Goal: Information Seeking & Learning: Learn about a topic

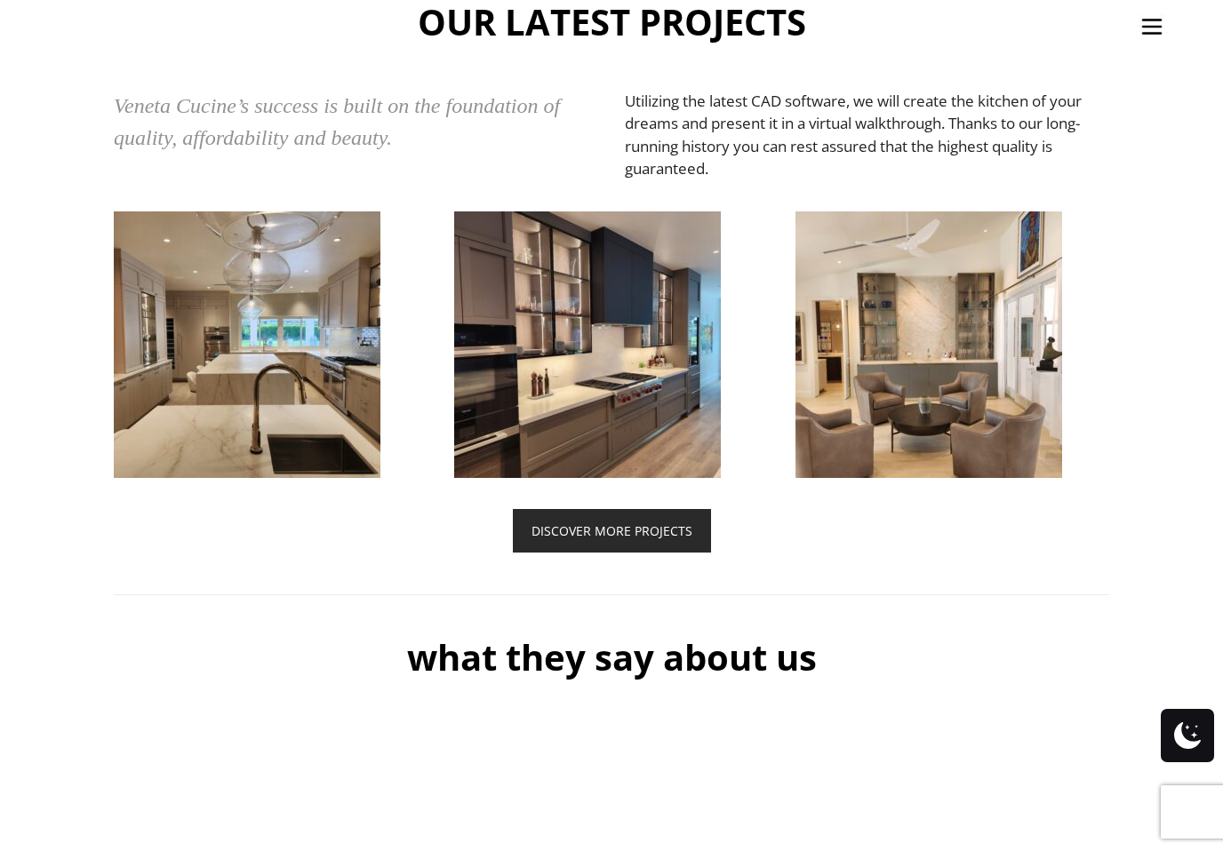
scroll to position [4156, 0]
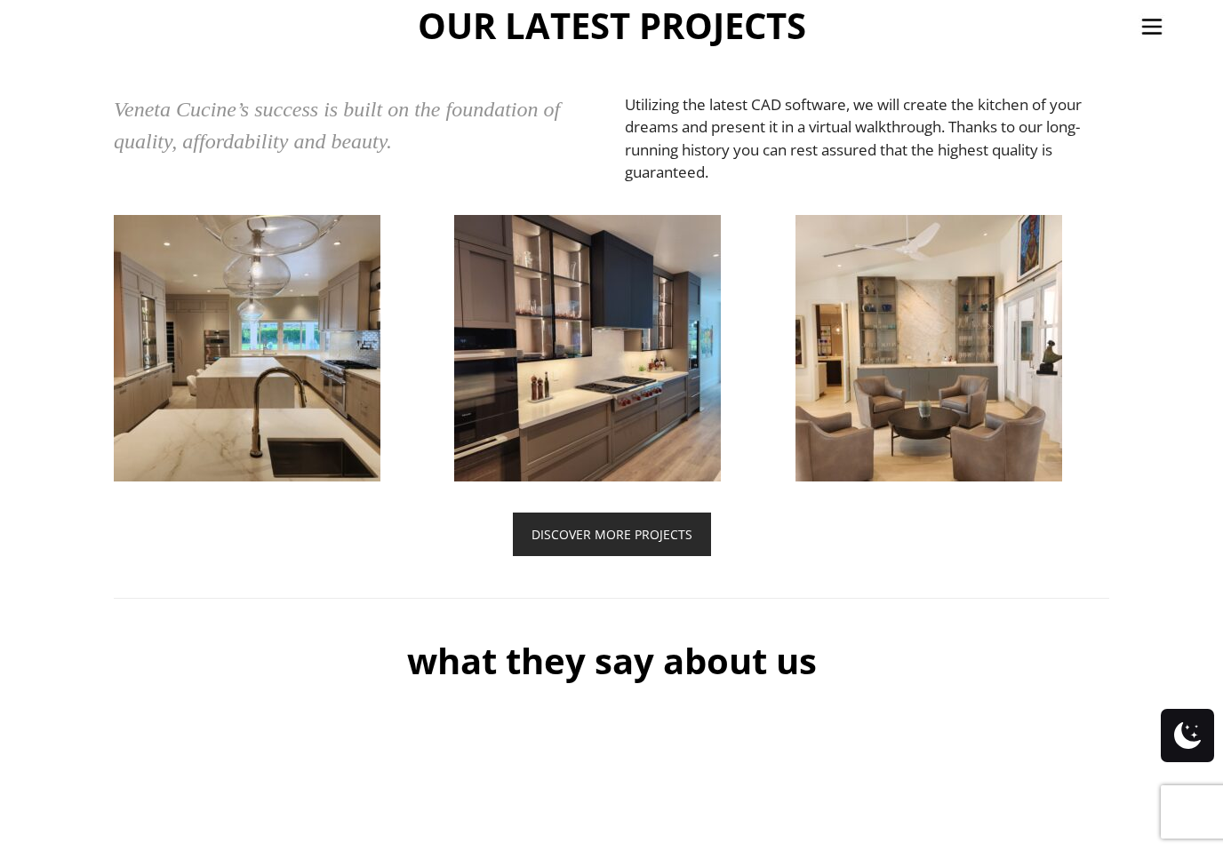
click at [623, 418] on img at bounding box center [587, 348] width 267 height 267
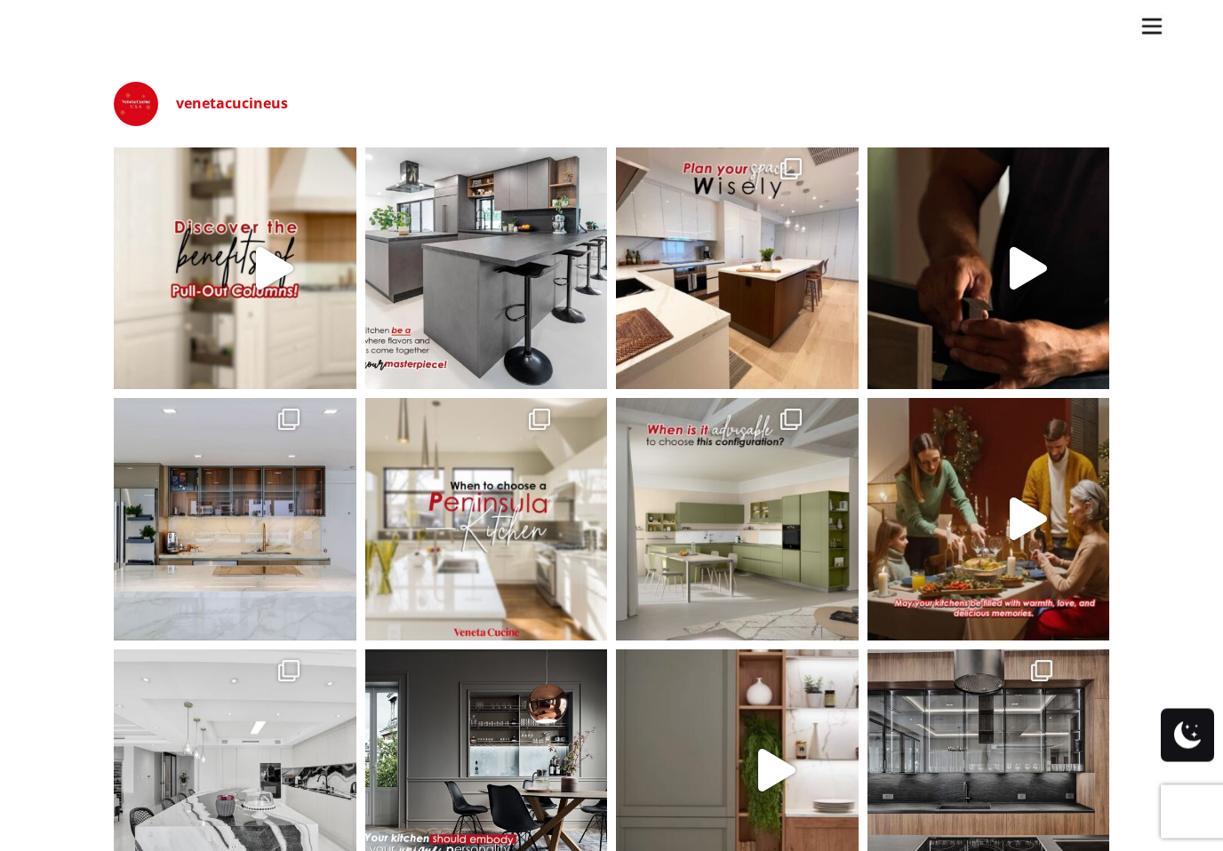
scroll to position [5238, 0]
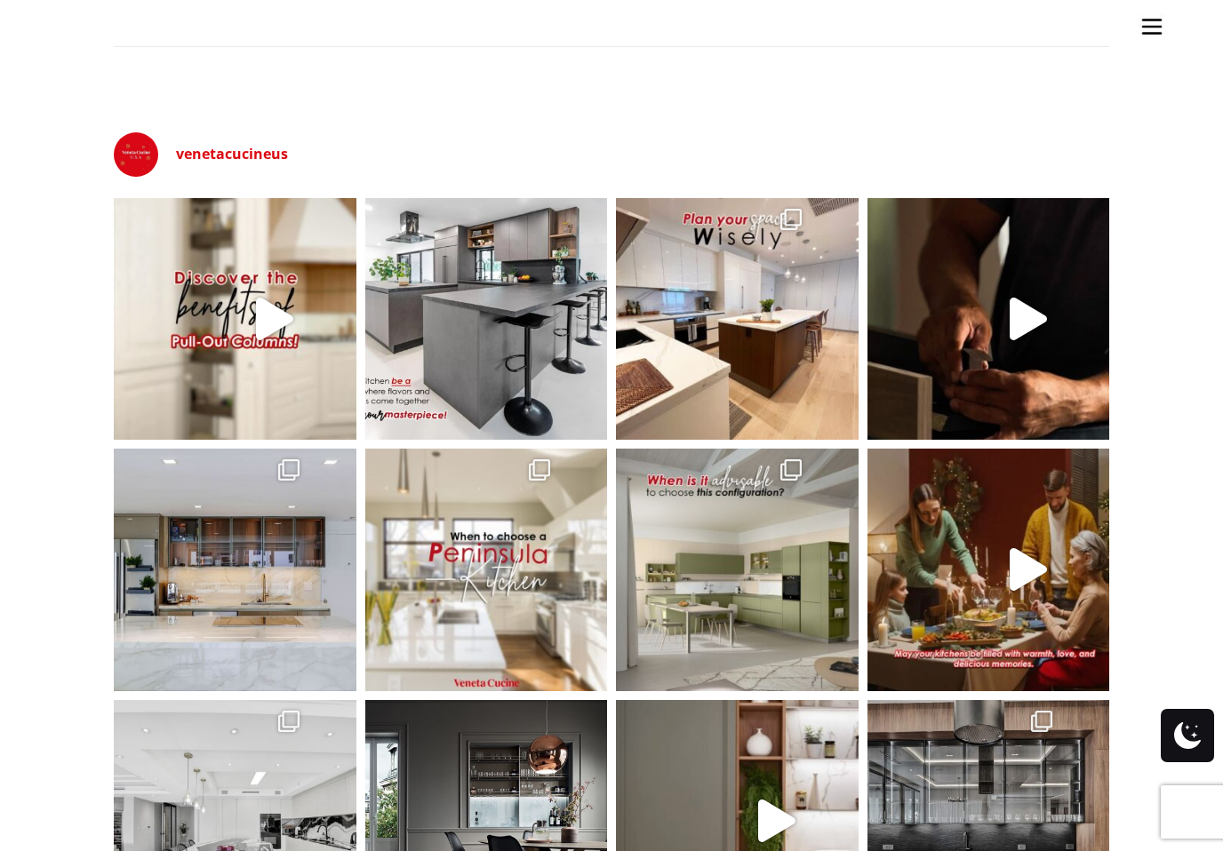
click at [1024, 334] on icon "Play" at bounding box center [1027, 319] width 37 height 43
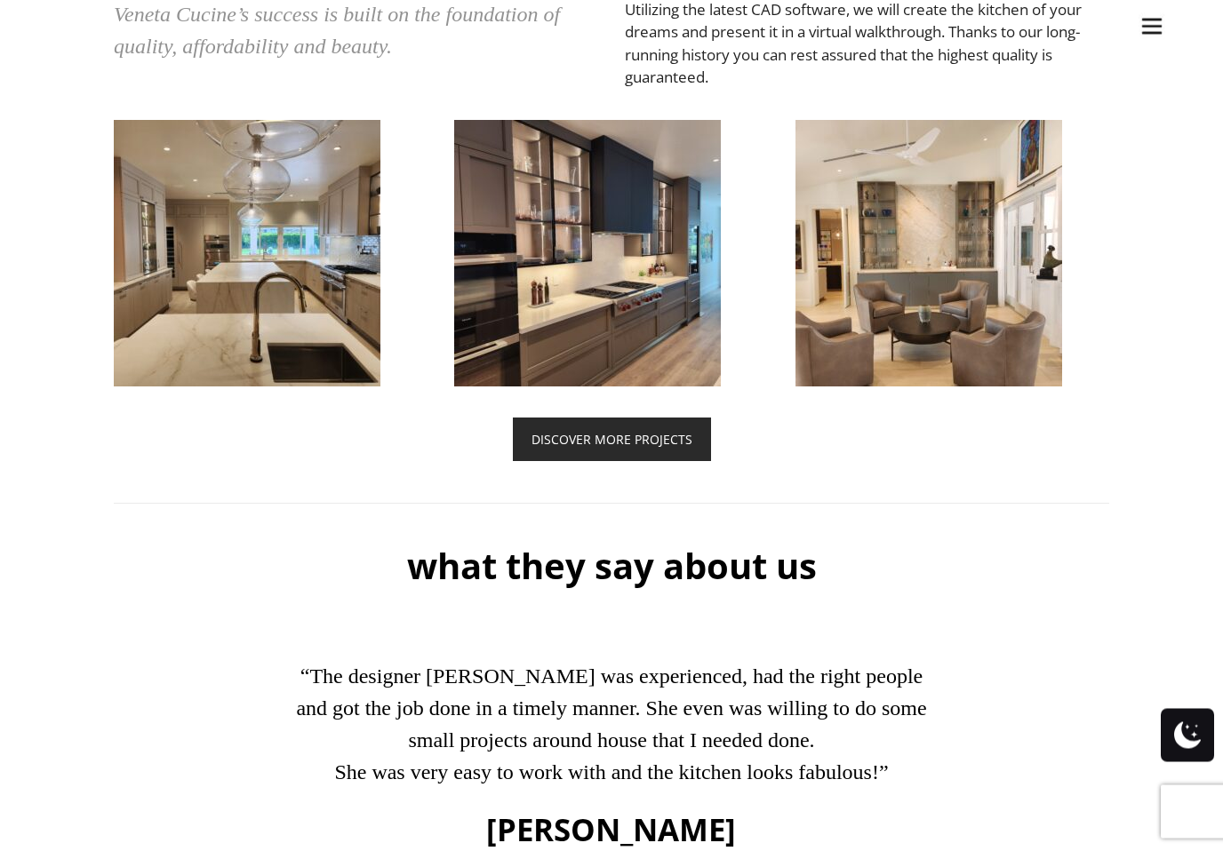
scroll to position [4249, 0]
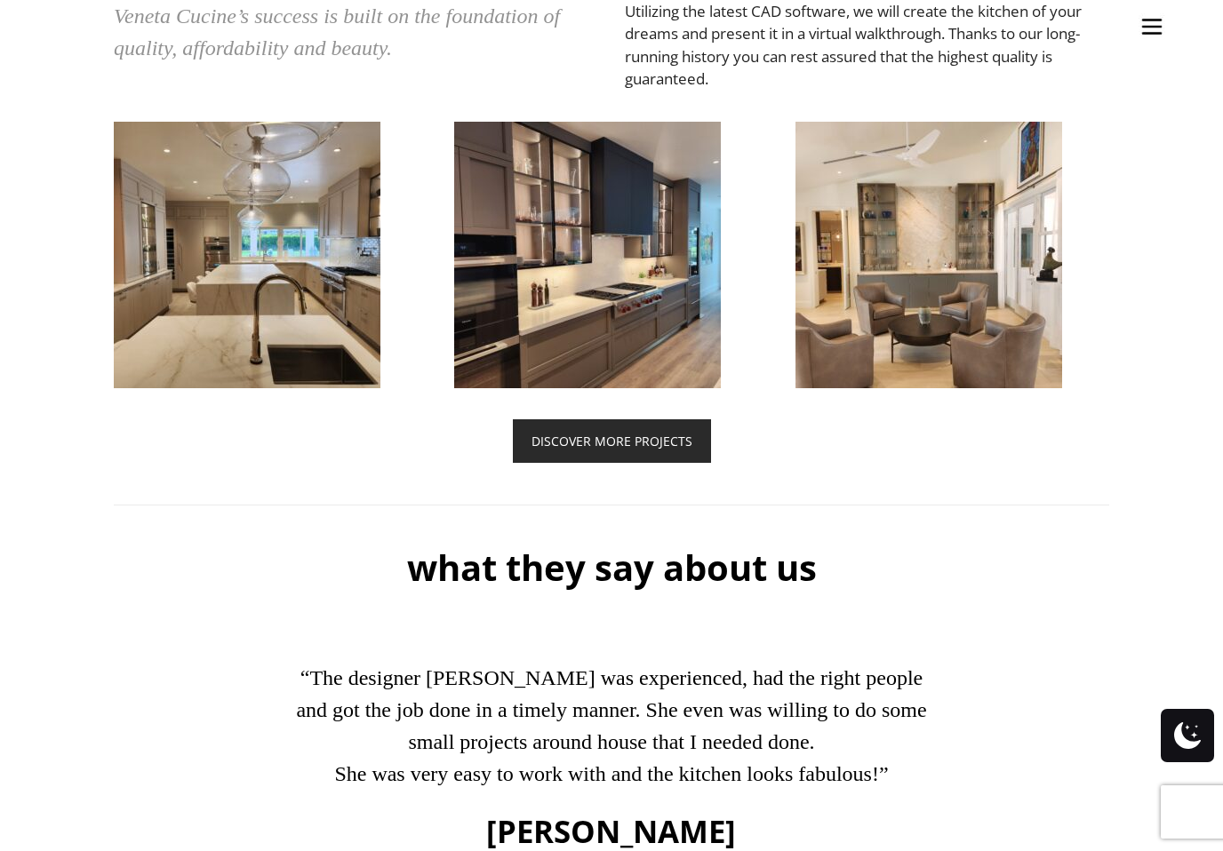
click at [646, 463] on link "DISCOVER MORE PROJECTS" at bounding box center [612, 441] width 198 height 44
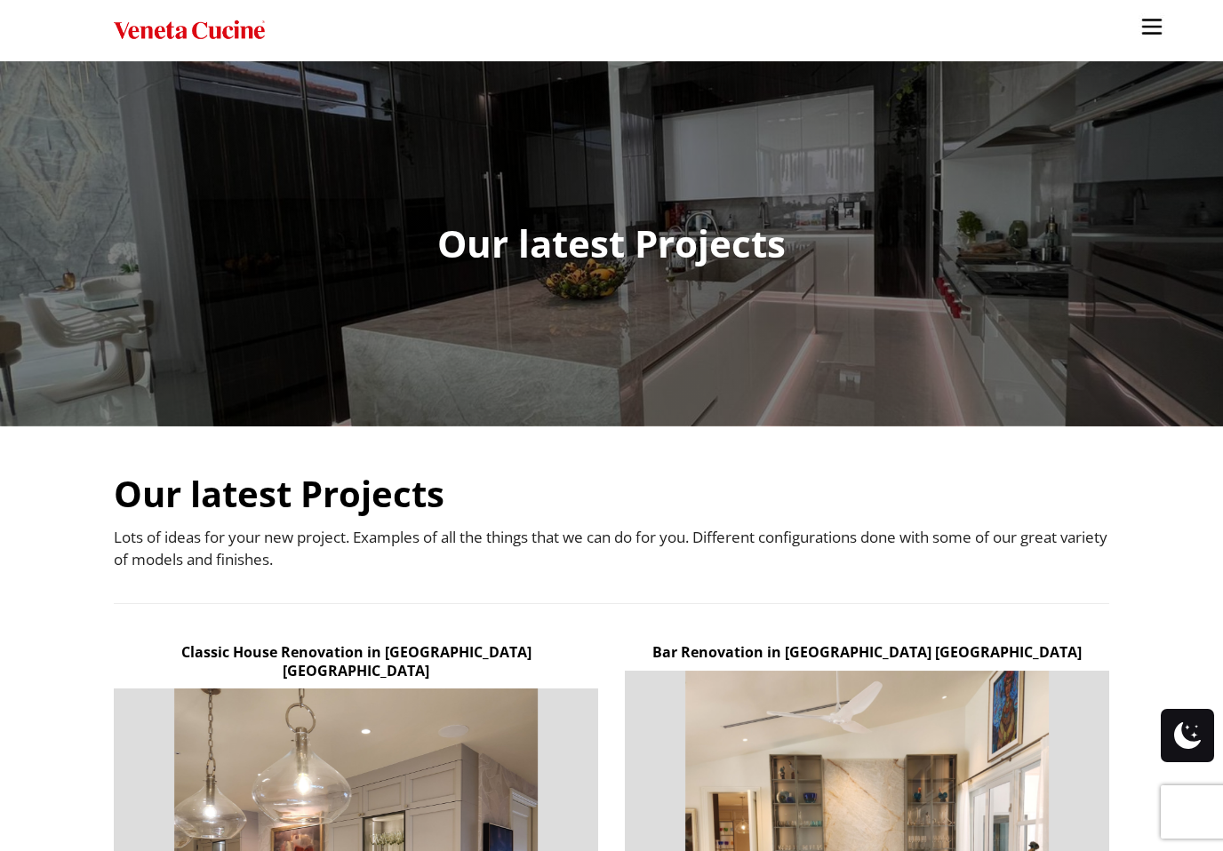
click at [734, 291] on ul "Kitchens Projects Other Products Bathrooms Closets Italian Doors About Blog Con…" at bounding box center [611, 425] width 1223 height 851
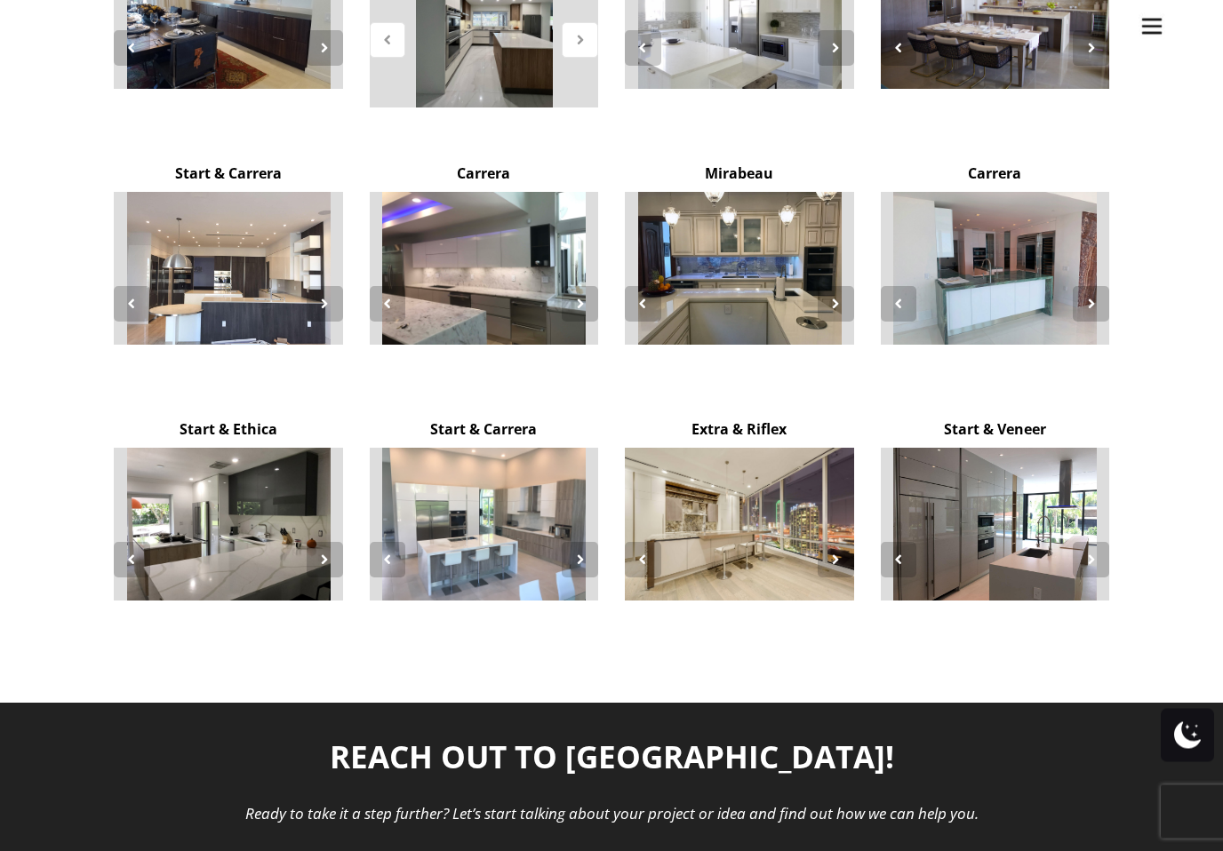
scroll to position [3392, 0]
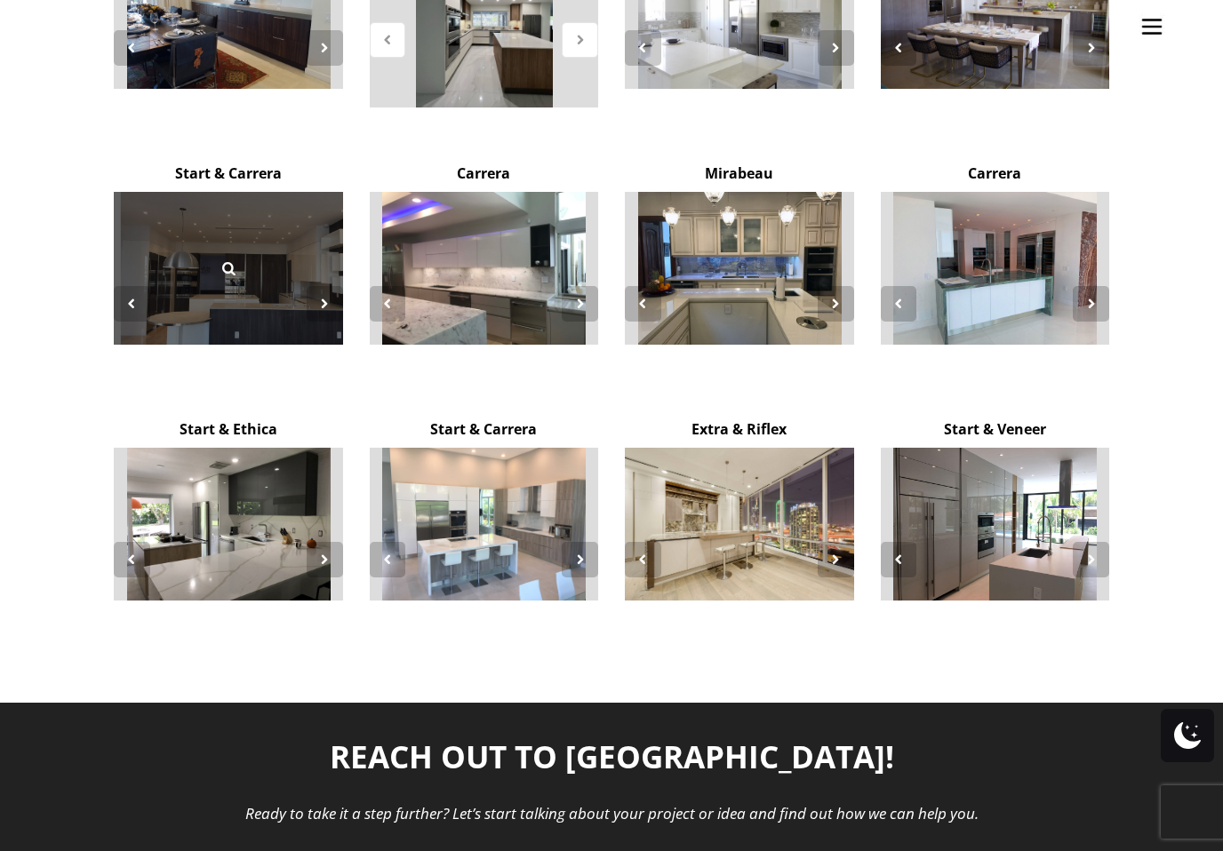
click at [237, 243] on link at bounding box center [228, 268] width 50 height 50
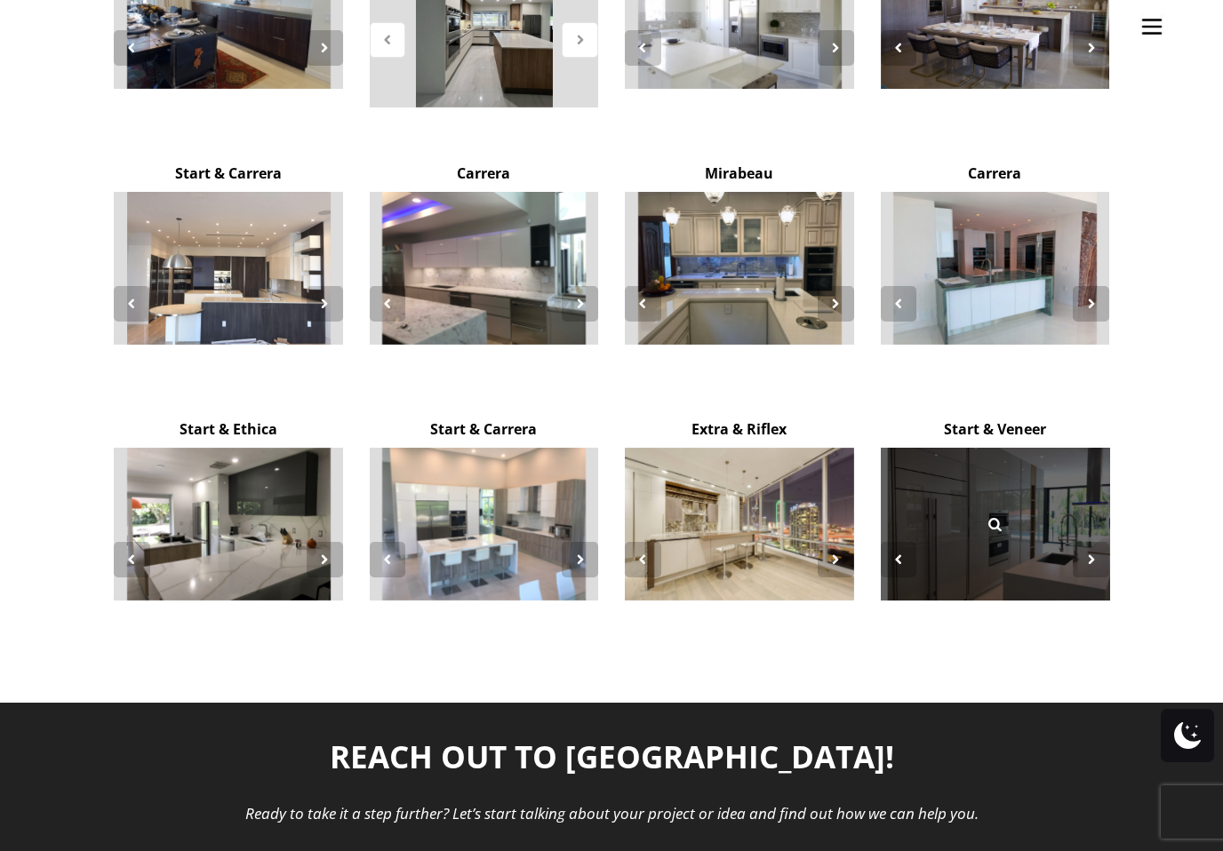
click at [1016, 499] on link at bounding box center [994, 524] width 50 height 50
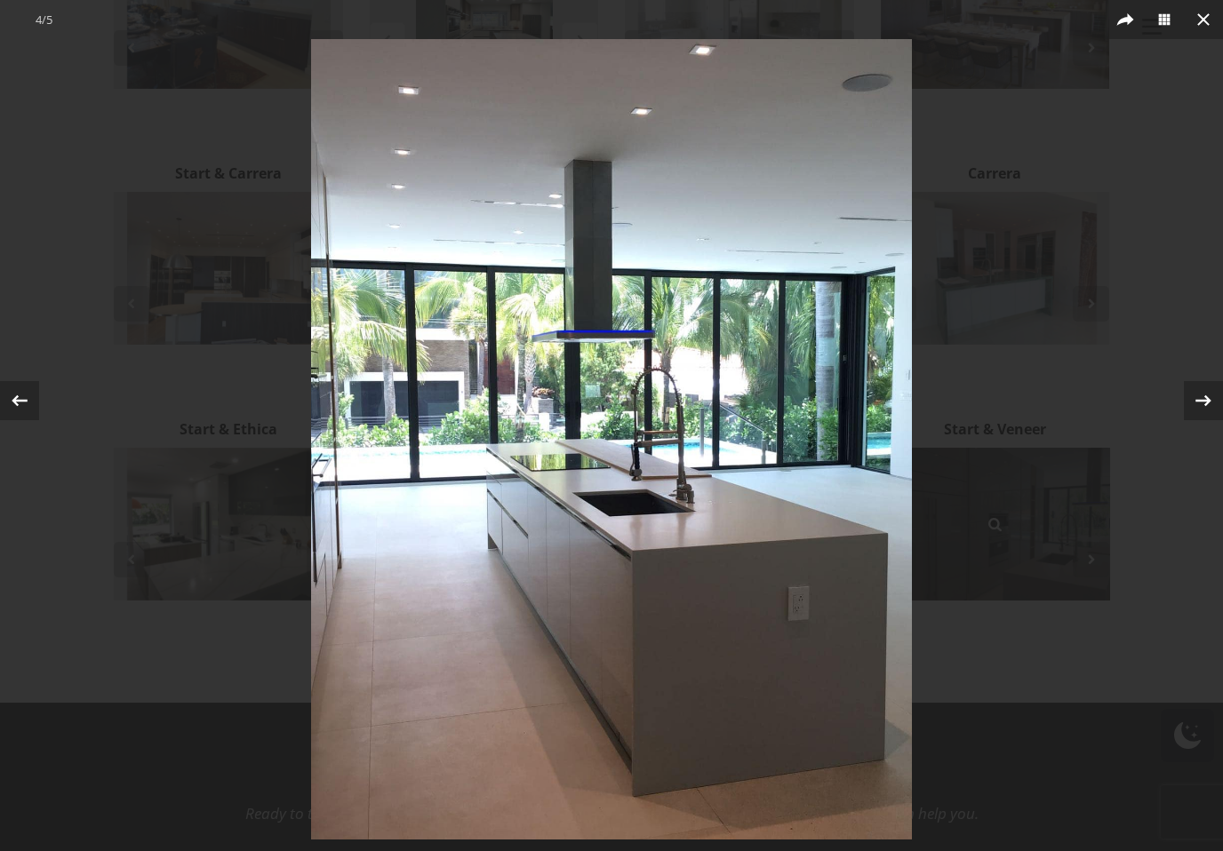
click at [1208, 15] on icon at bounding box center [1203, 19] width 12 height 12
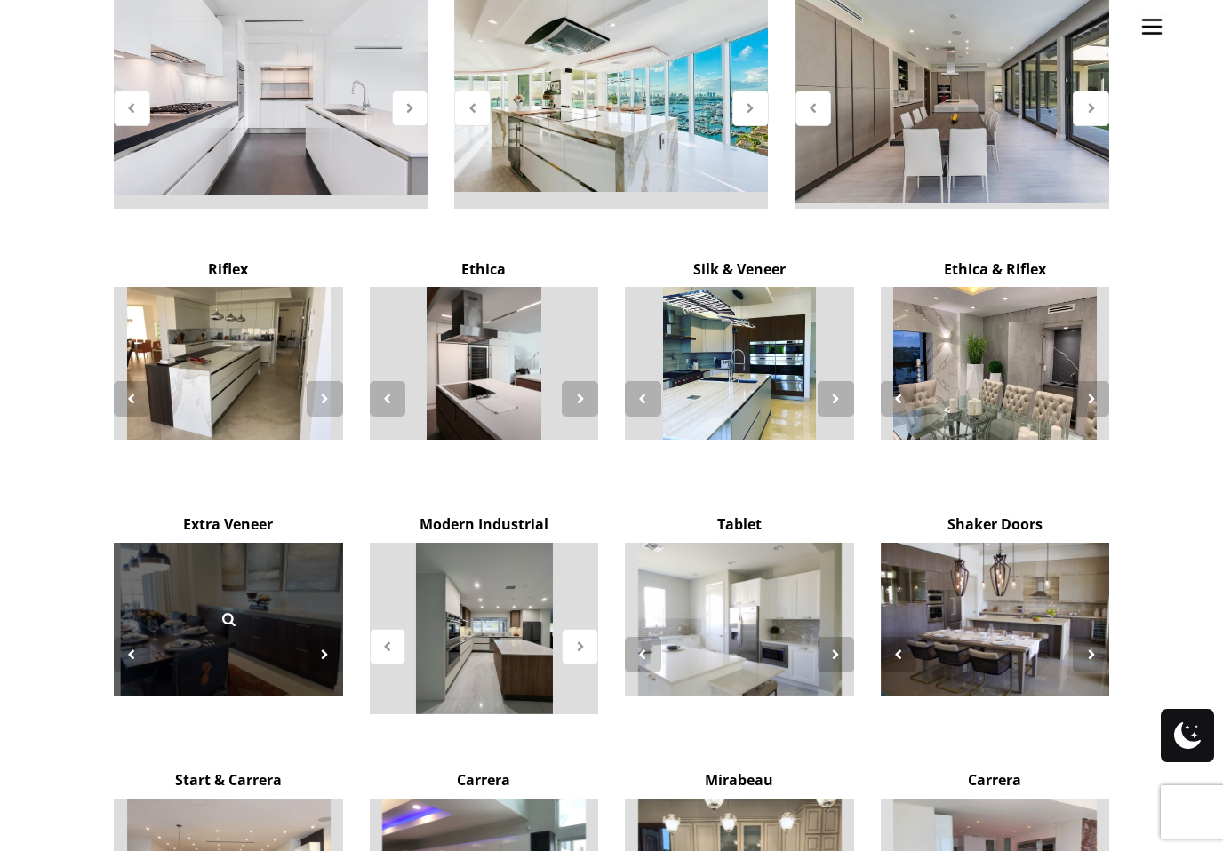
scroll to position [2782, 0]
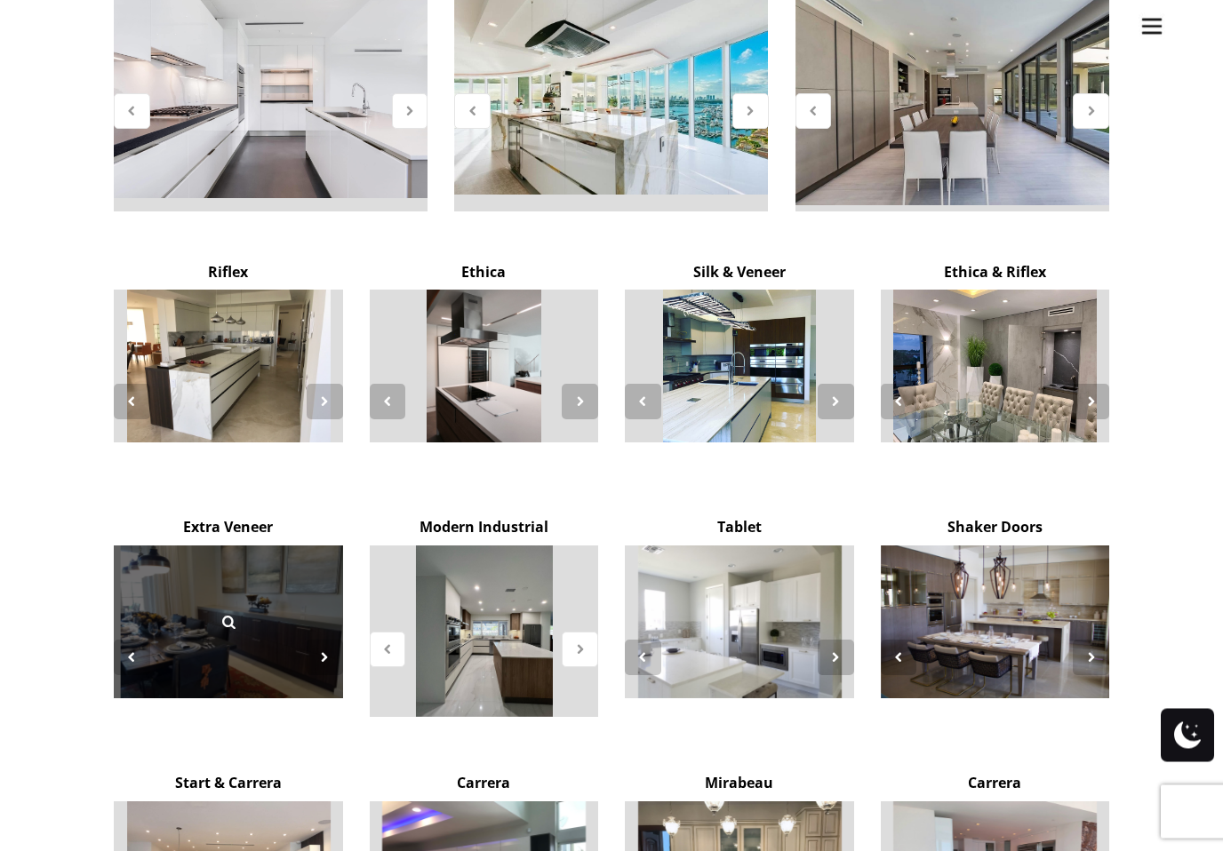
click at [274, 546] on div at bounding box center [228, 622] width 229 height 153
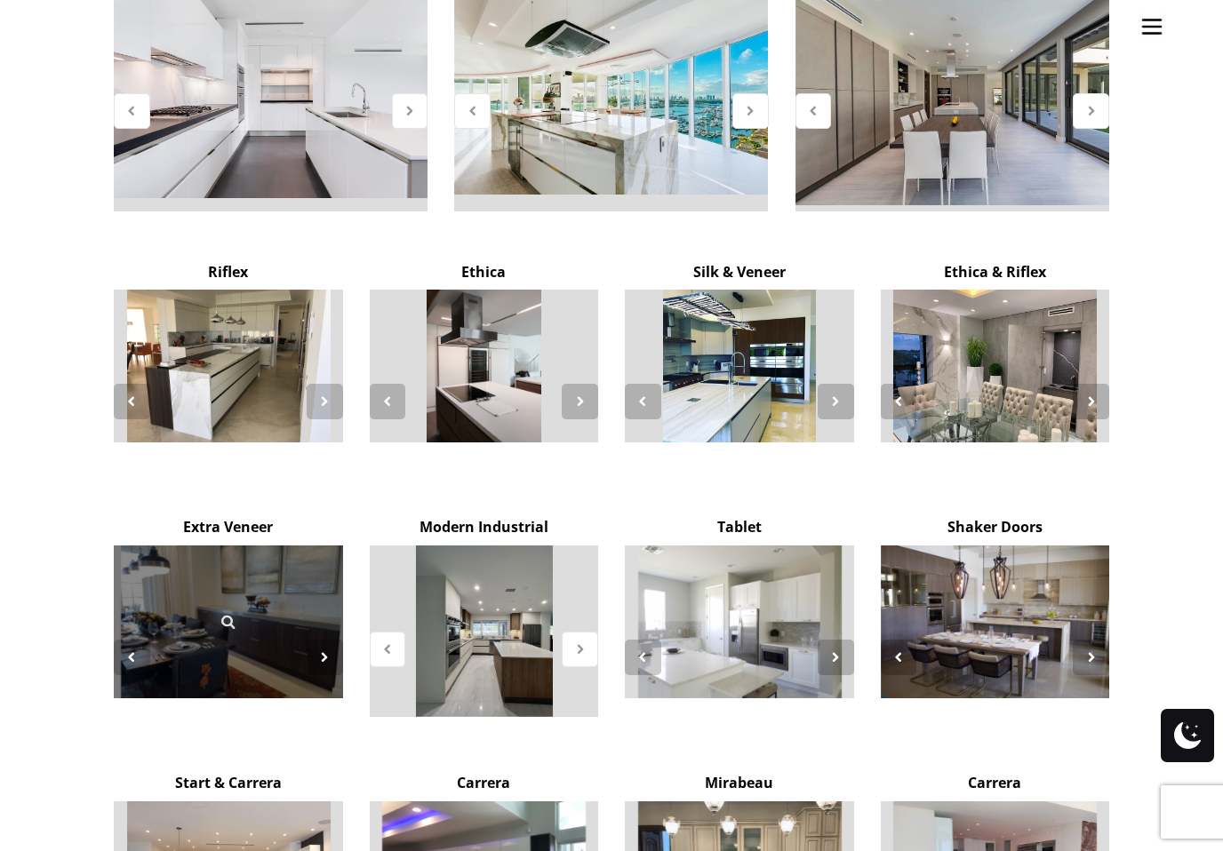
click at [323, 650] on icon at bounding box center [324, 657] width 15 height 15
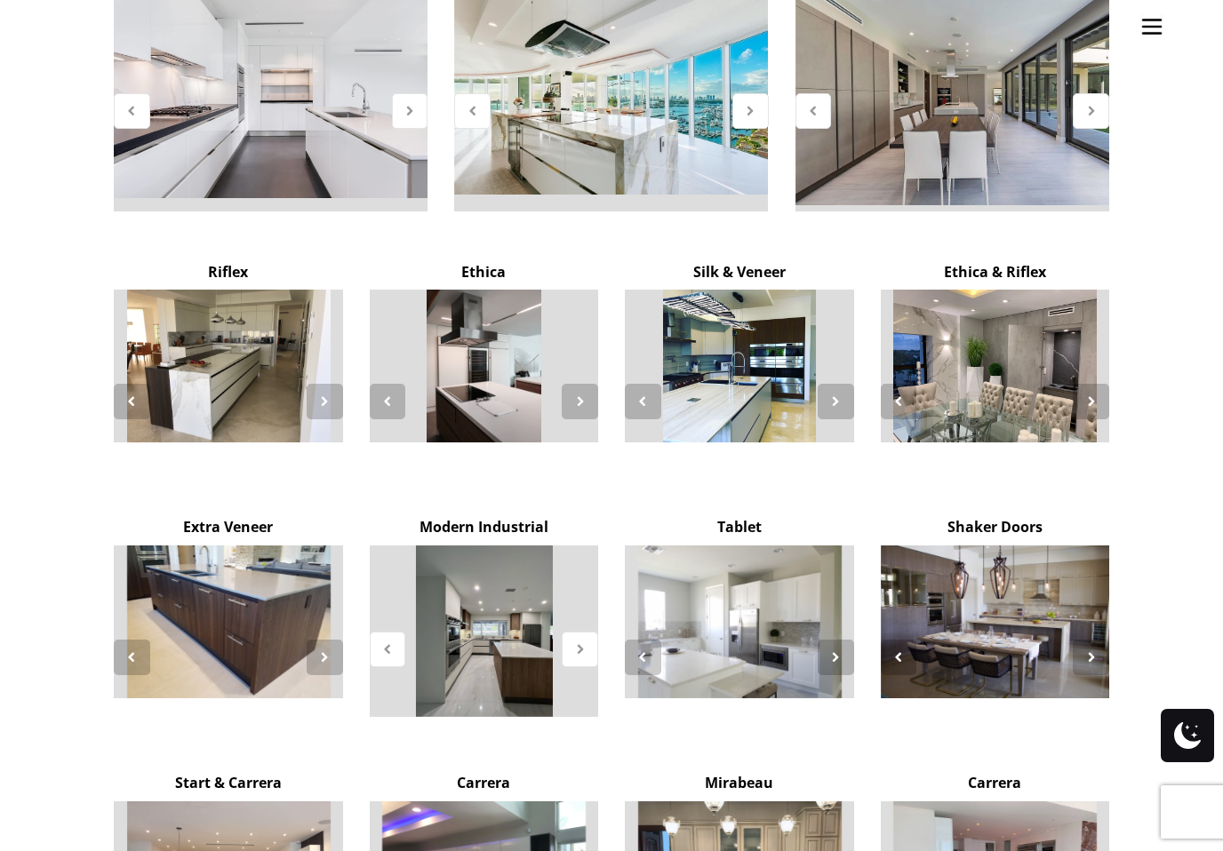
scroll to position [2782, 0]
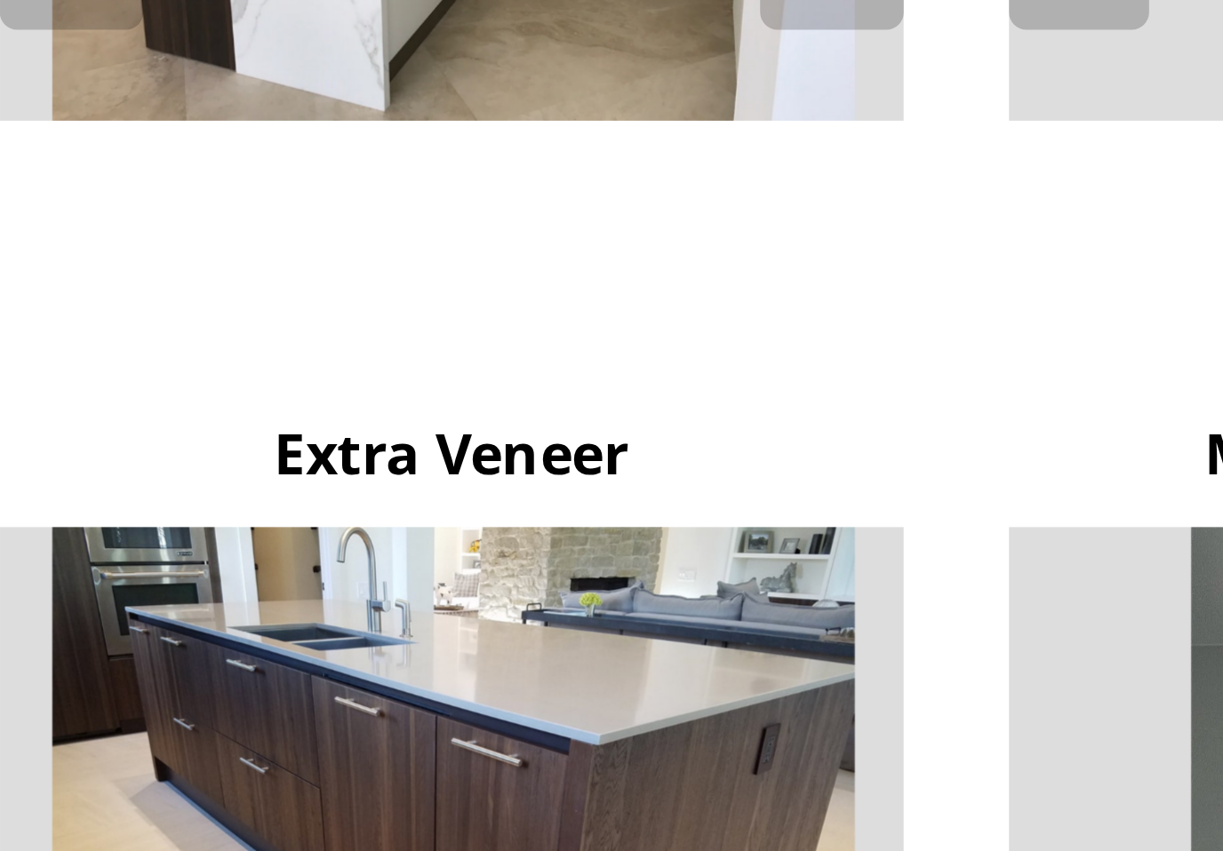
click at [317, 650] on icon at bounding box center [324, 657] width 15 height 15
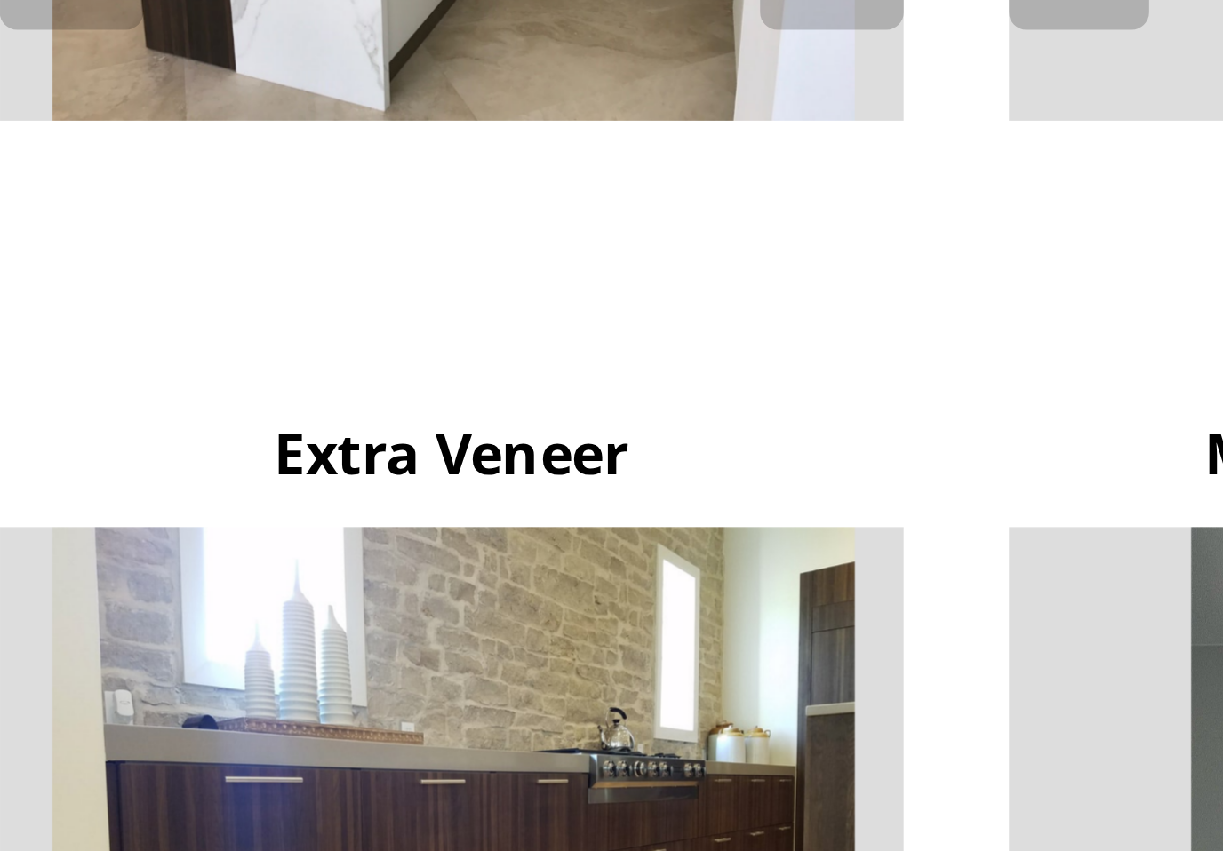
click at [317, 650] on icon at bounding box center [324, 657] width 15 height 15
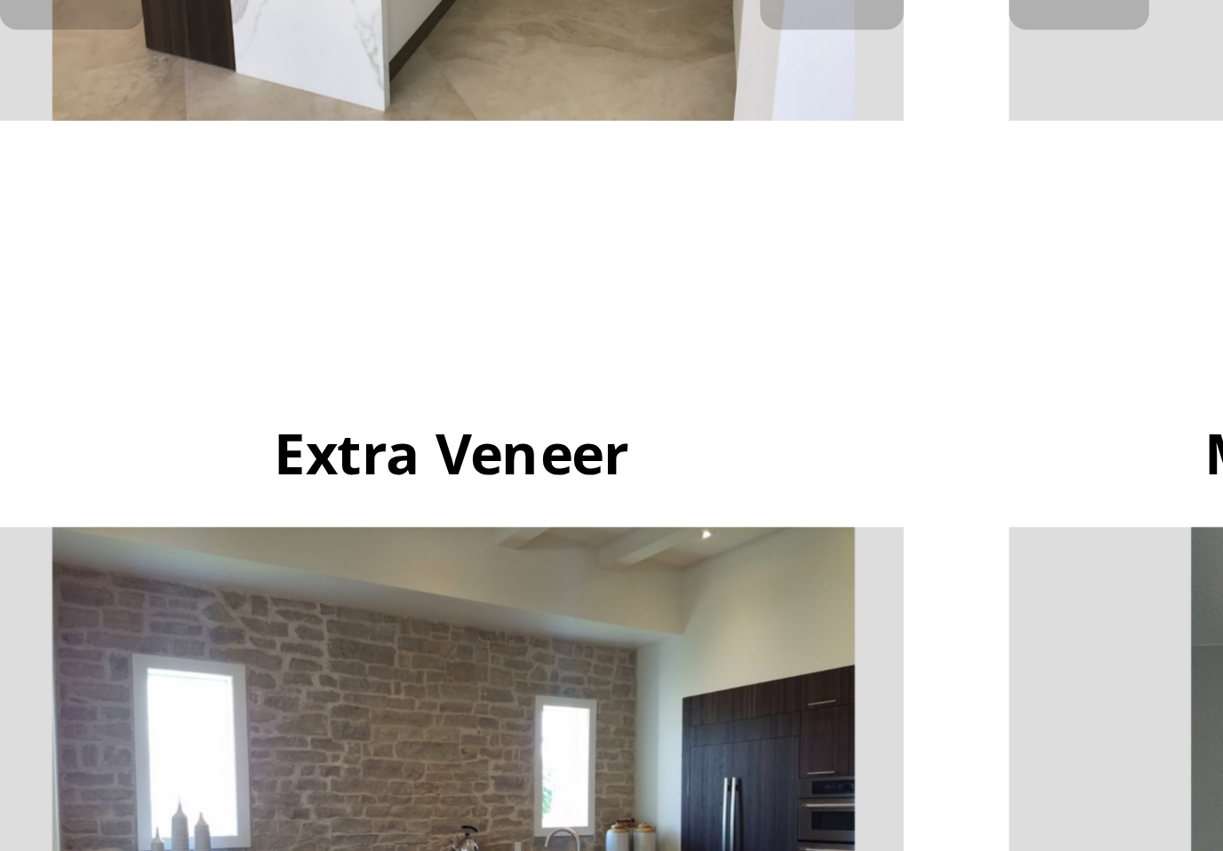
click at [317, 650] on icon at bounding box center [324, 657] width 15 height 15
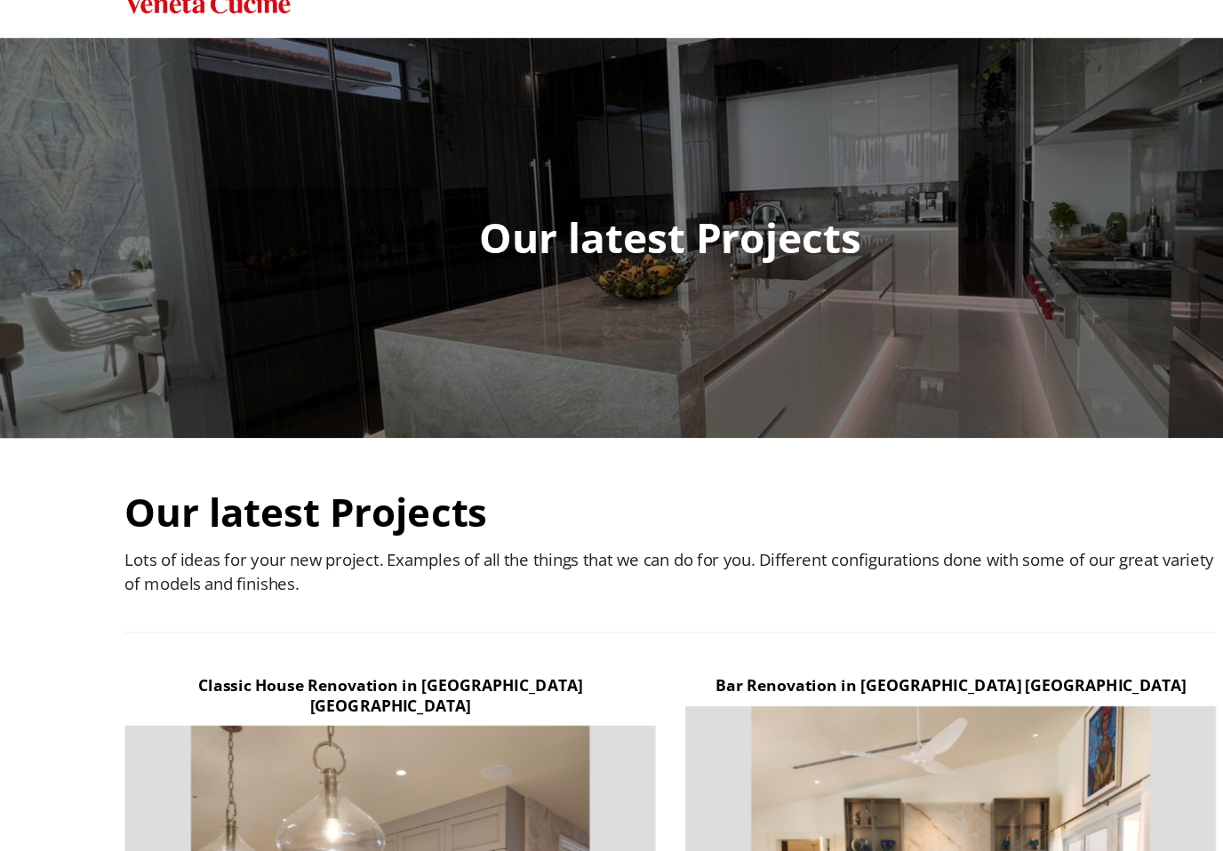
scroll to position [0, 0]
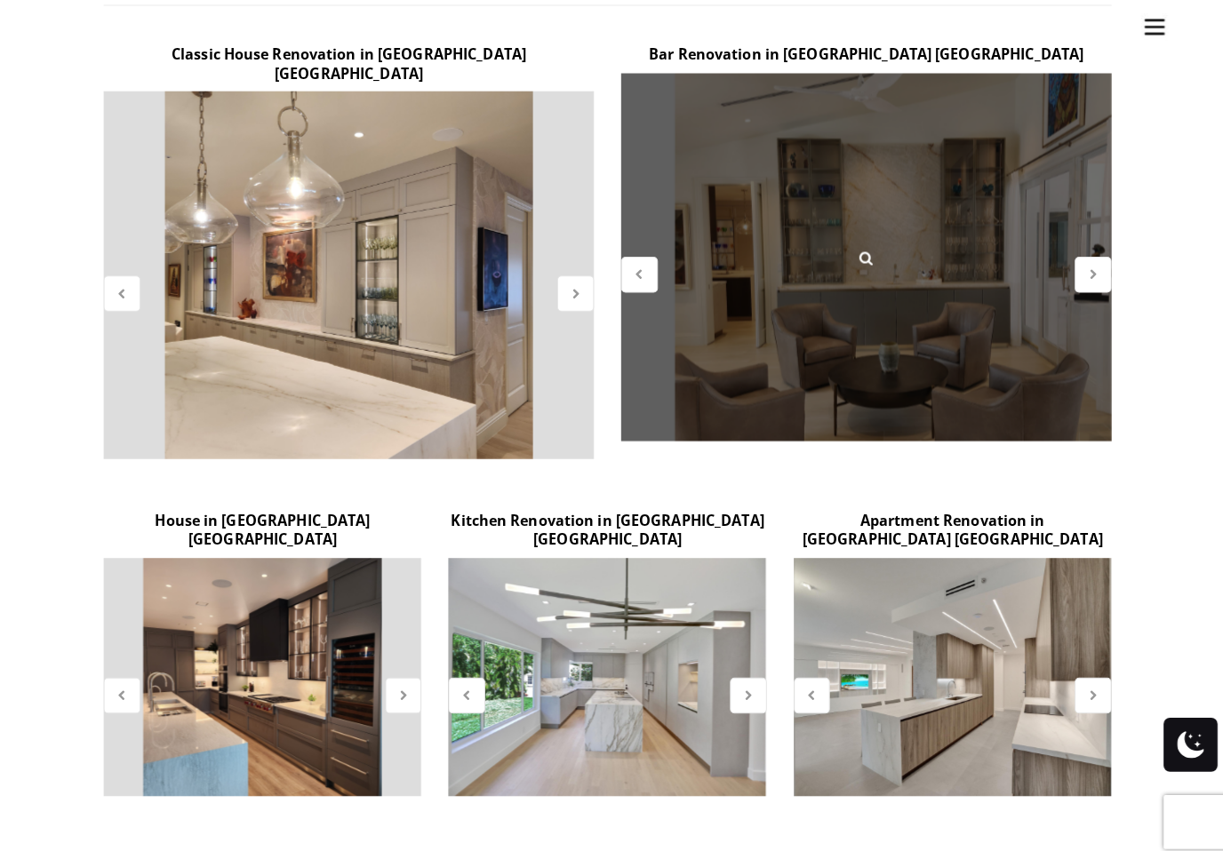
scroll to position [605, 0]
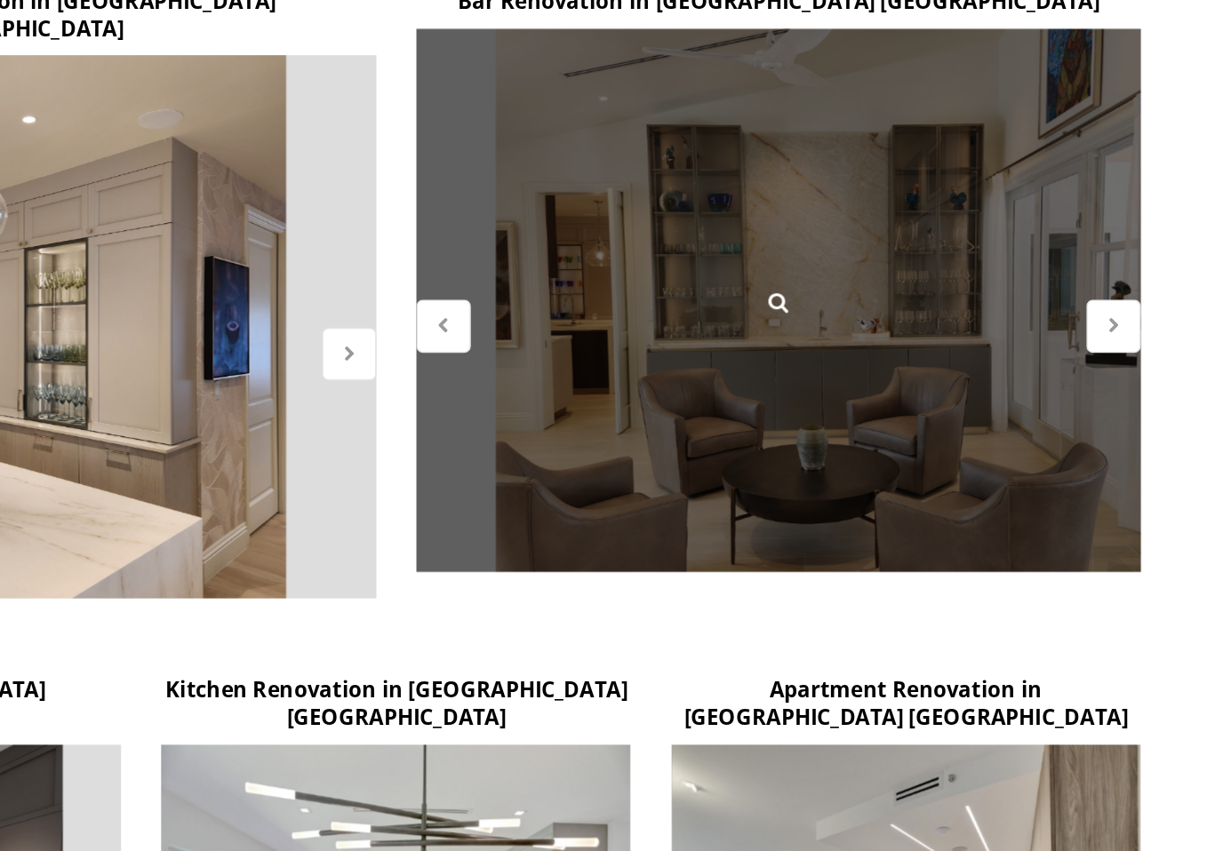
click at [1083, 257] on icon at bounding box center [1090, 264] width 15 height 15
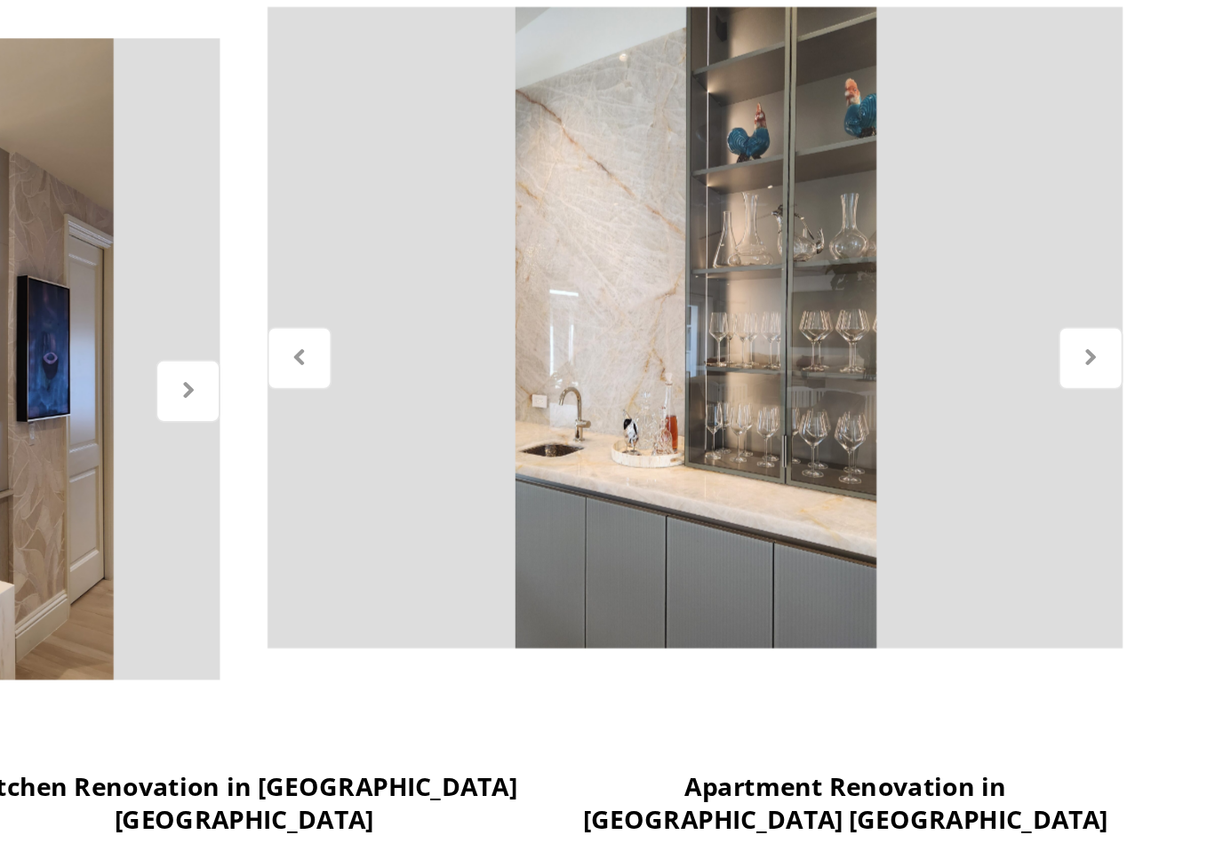
click at [1083, 257] on icon at bounding box center [1090, 264] width 15 height 15
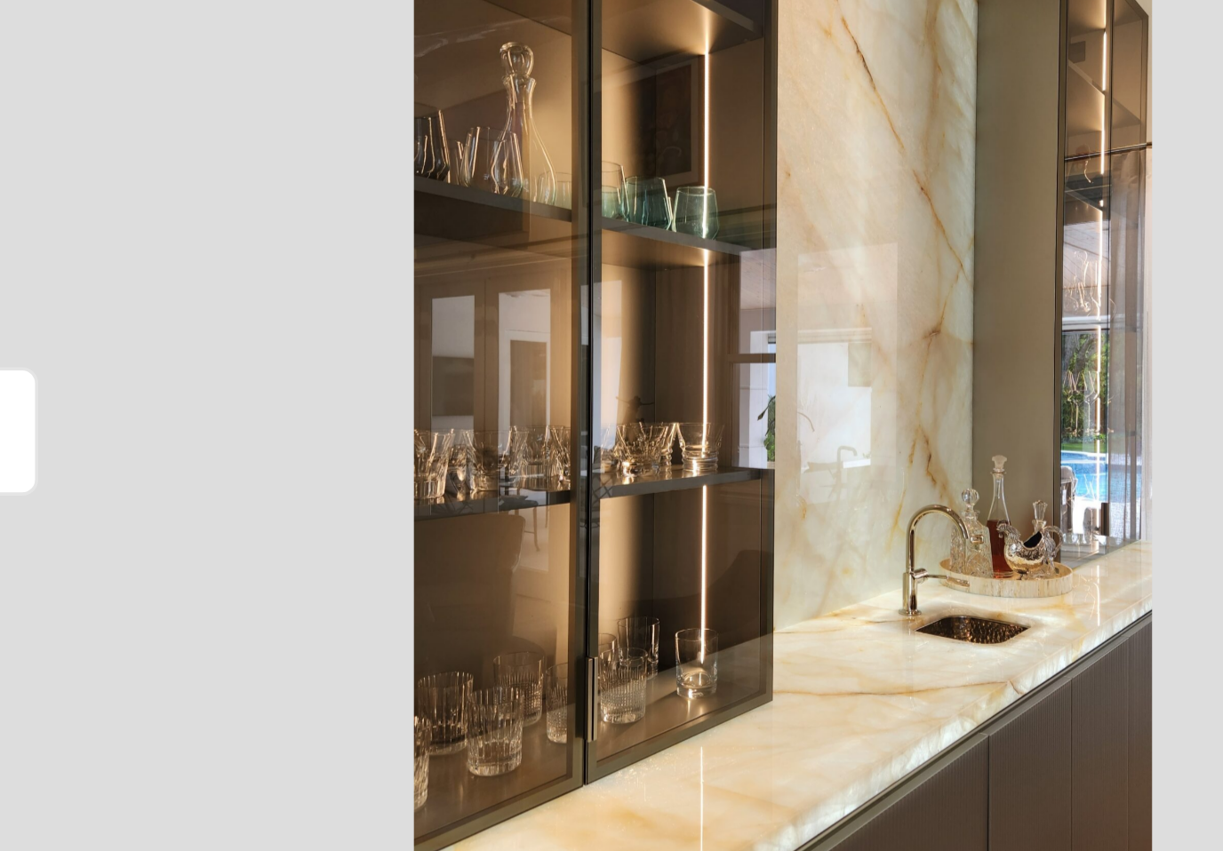
scroll to position [575, 0]
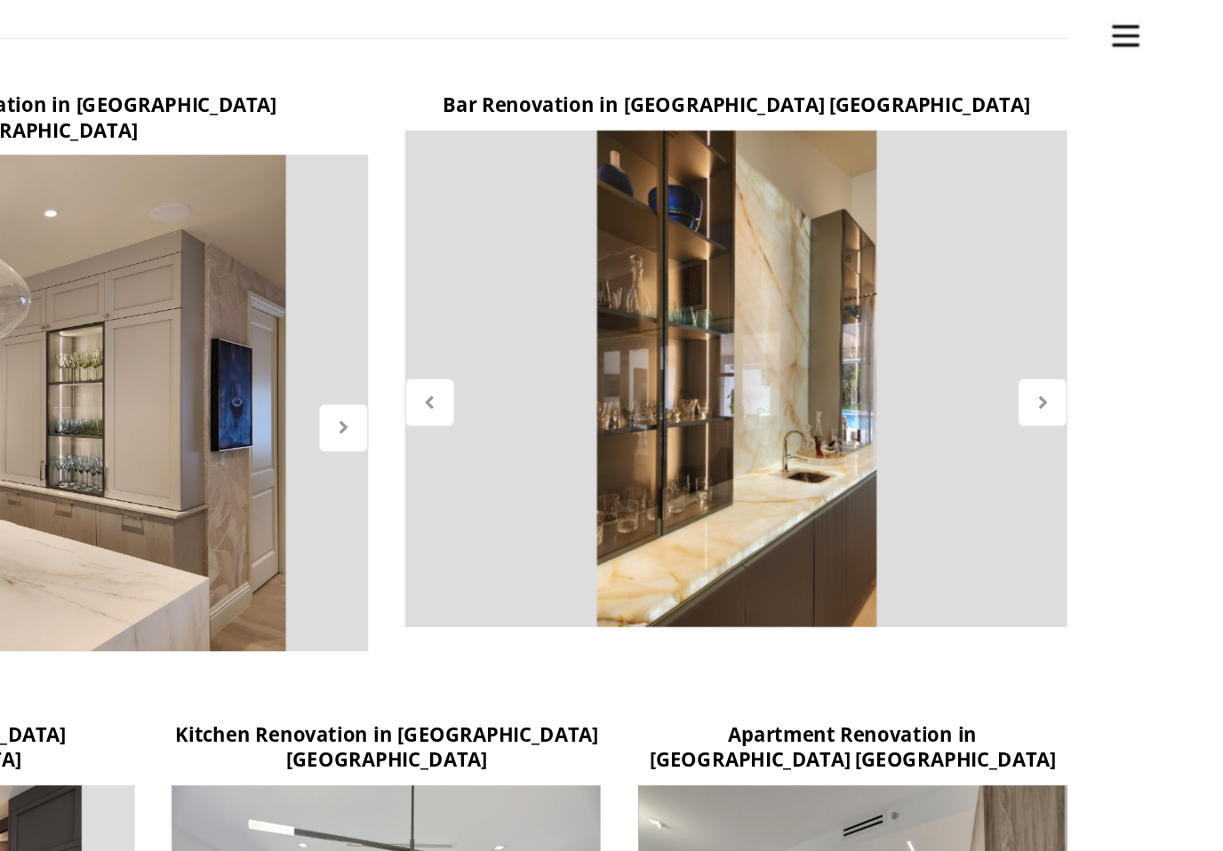
click at [1083, 288] on icon at bounding box center [1090, 294] width 15 height 15
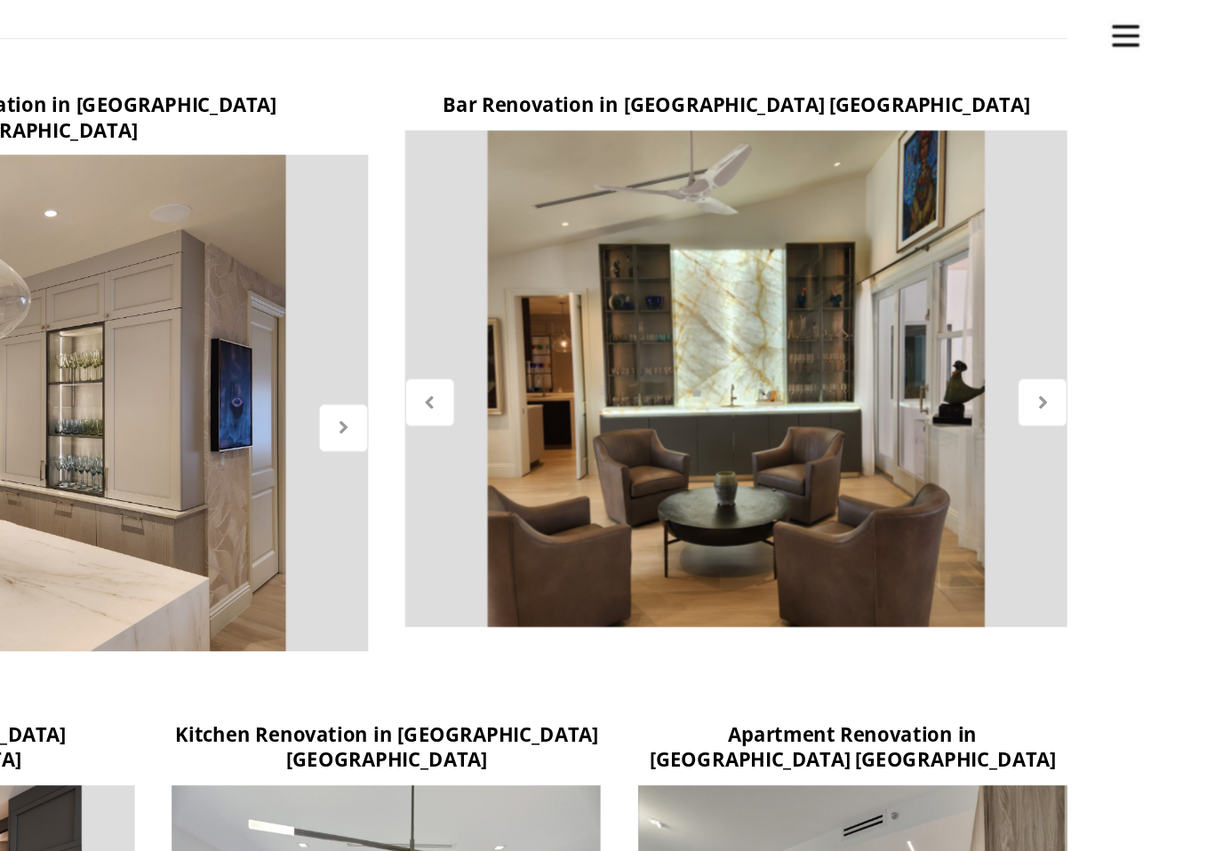
click at [1083, 293] on icon at bounding box center [1090, 294] width 15 height 15
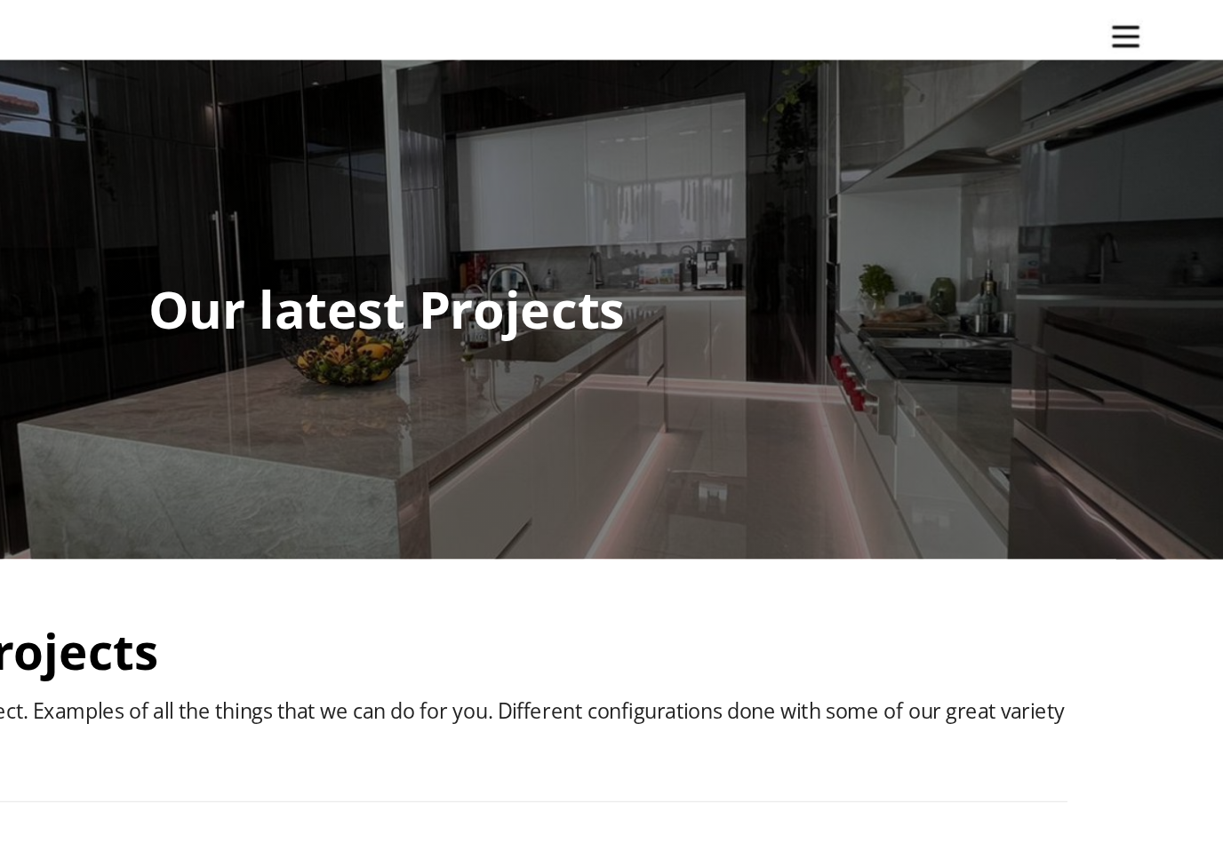
scroll to position [18, 0]
click at [1138, 27] on img "Site" at bounding box center [1151, 26] width 27 height 27
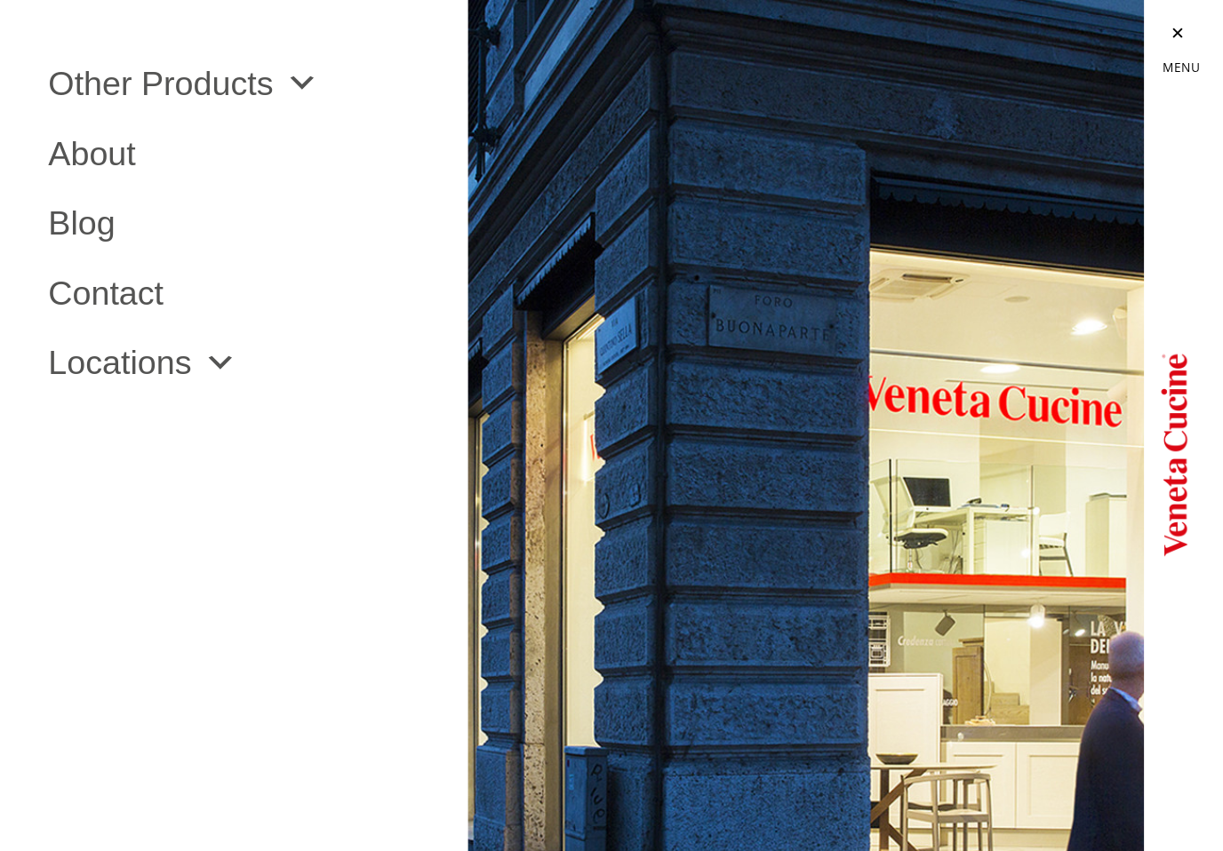
click at [364, 259] on link "Locations" at bounding box center [433, 265] width 139 height 25
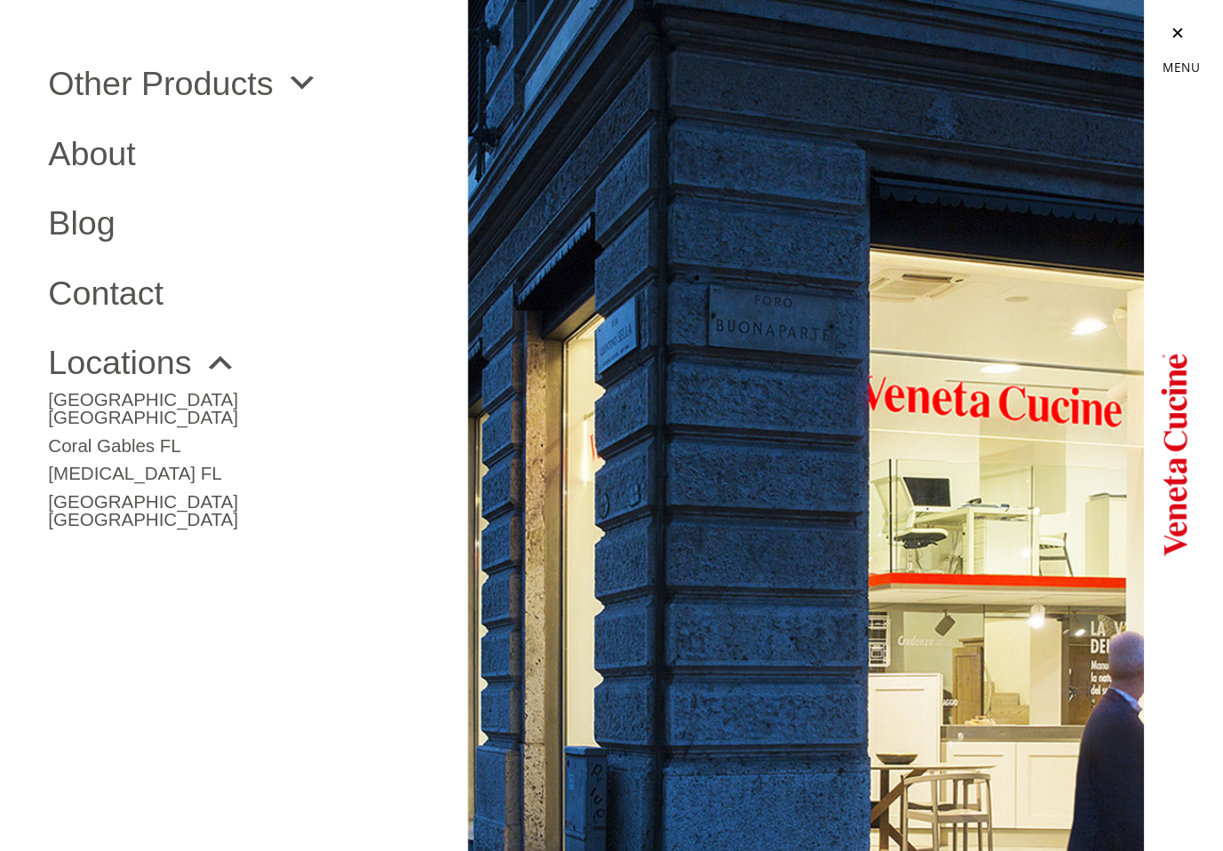
click at [364, 353] on link "[GEOGRAPHIC_DATA] [GEOGRAPHIC_DATA]" at bounding box center [504, 370] width 280 height 34
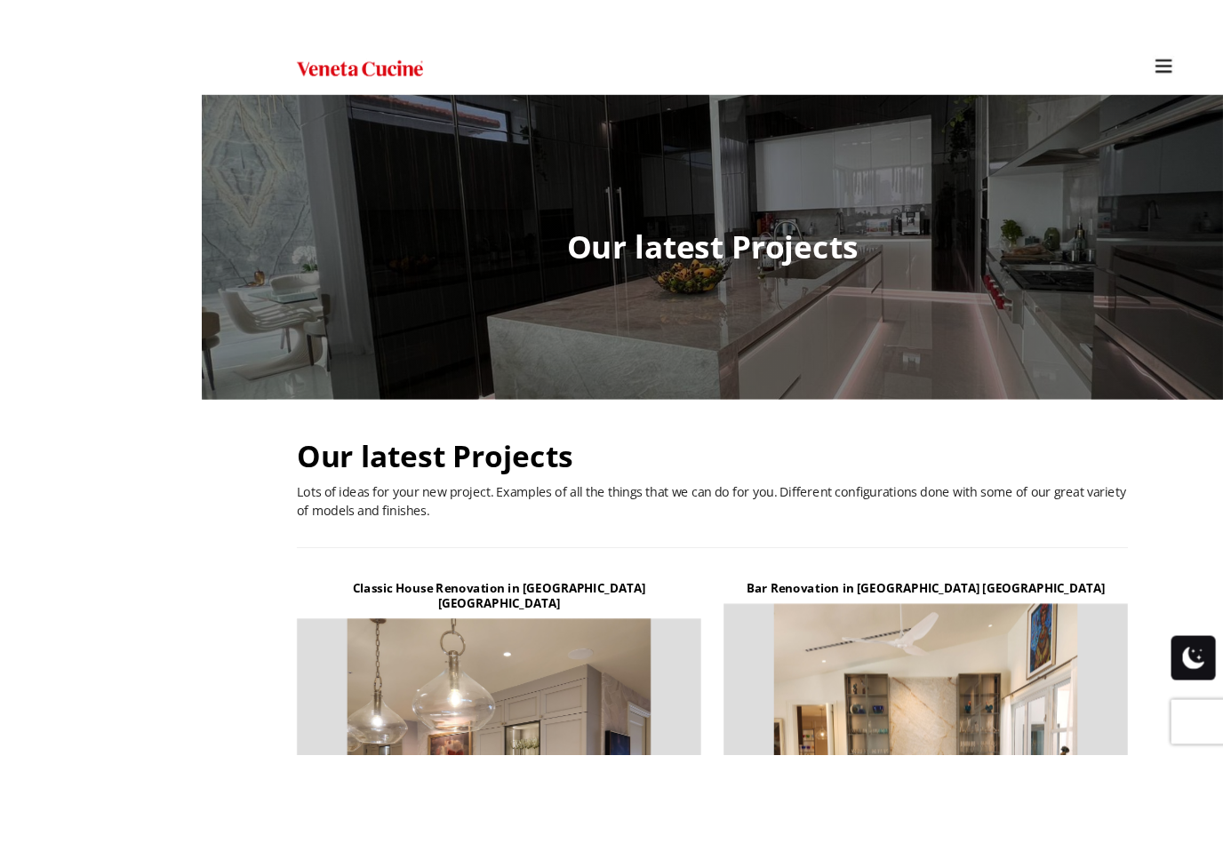
scroll to position [148, 0]
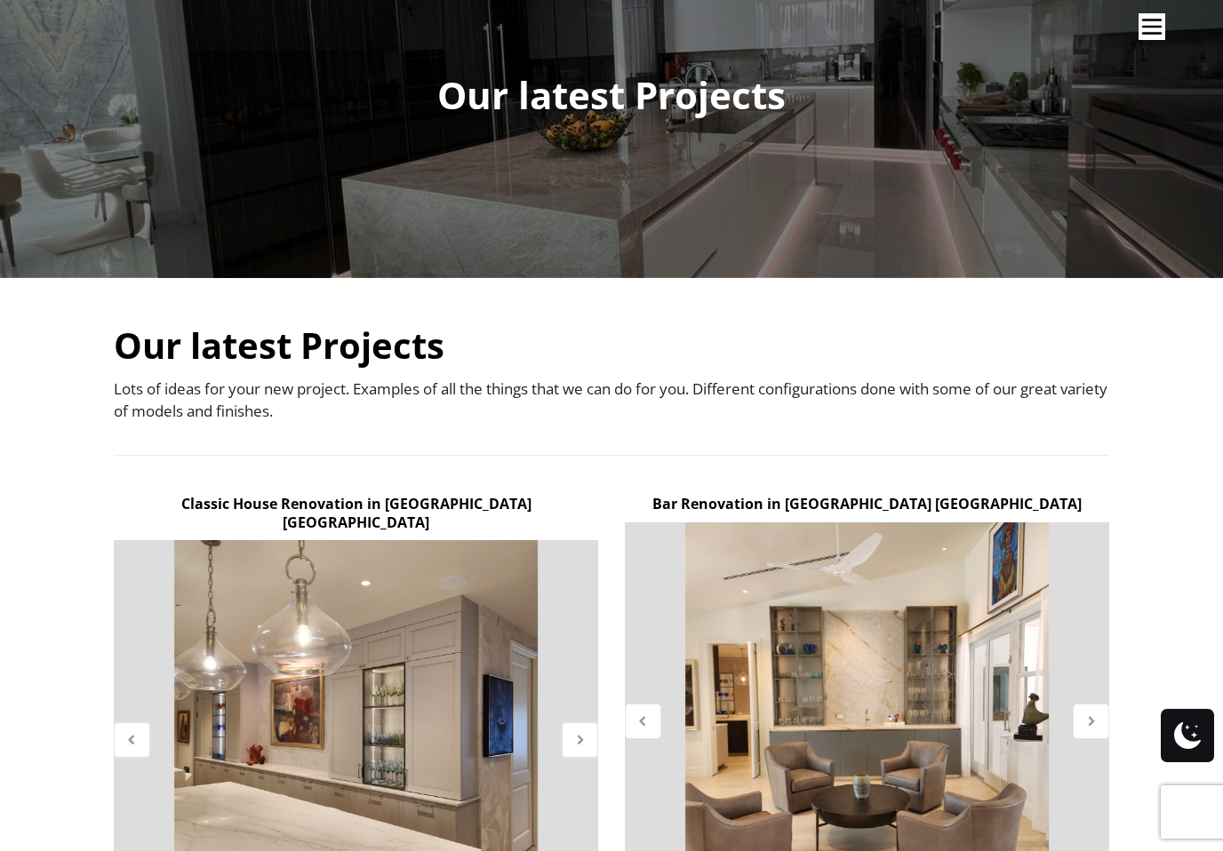
click at [1161, 29] on img "Site" at bounding box center [1151, 26] width 27 height 27
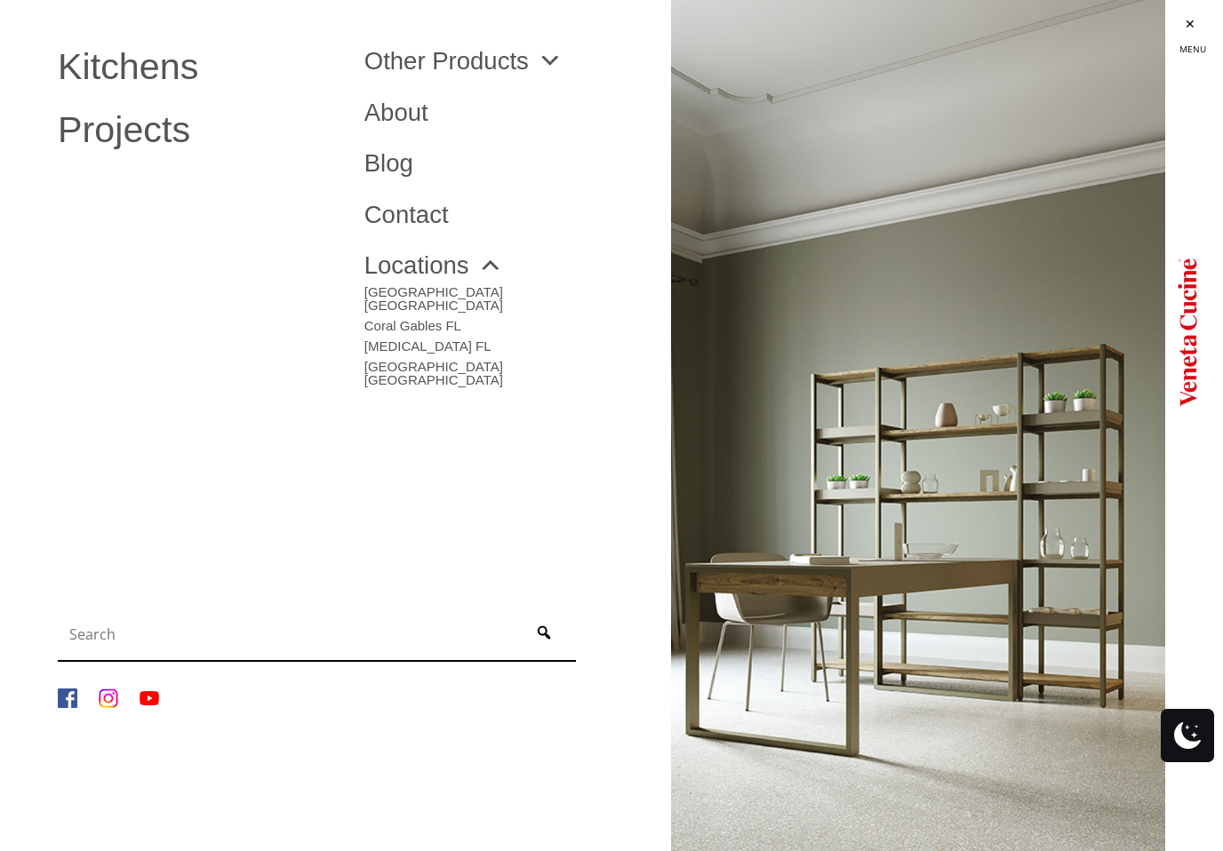
click at [513, 68] on link "Other Products" at bounding box center [463, 61] width 198 height 25
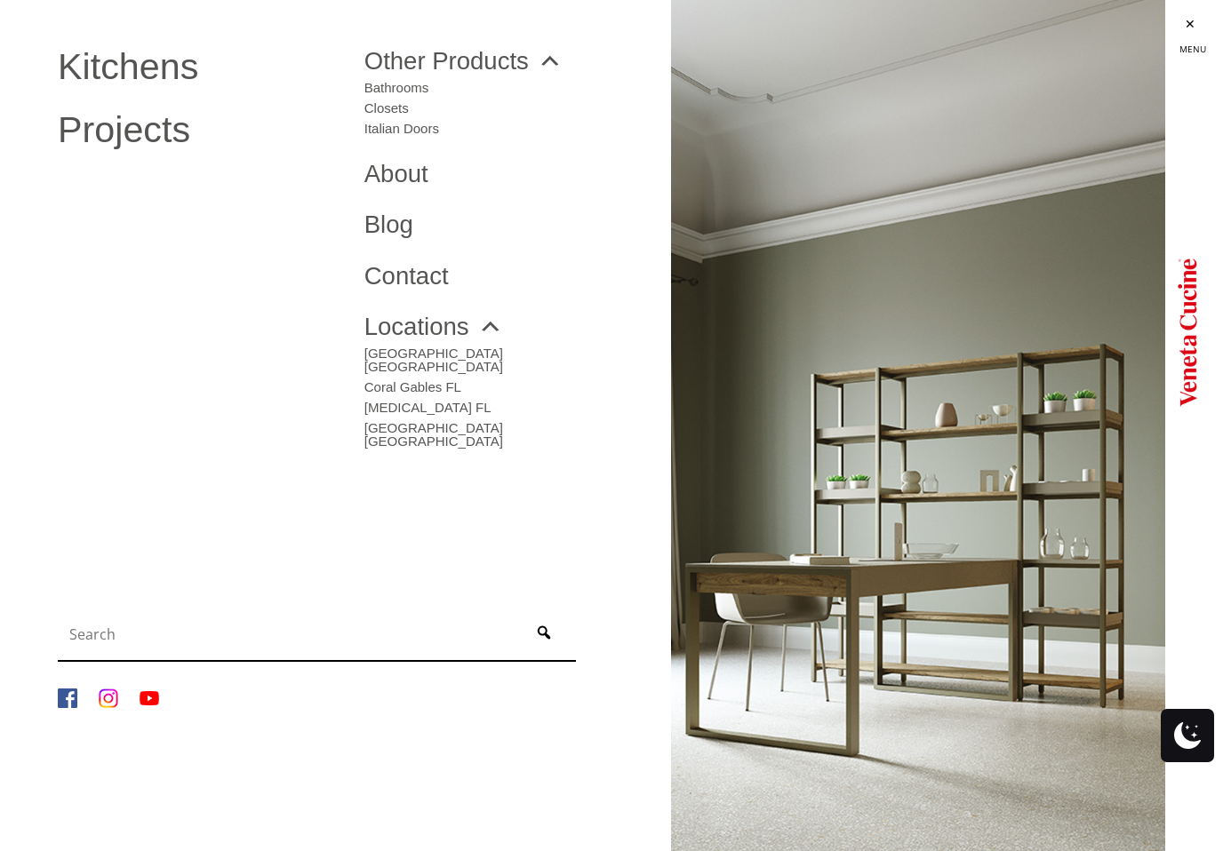
click at [400, 112] on link "Closets" at bounding box center [401, 104] width 75 height 20
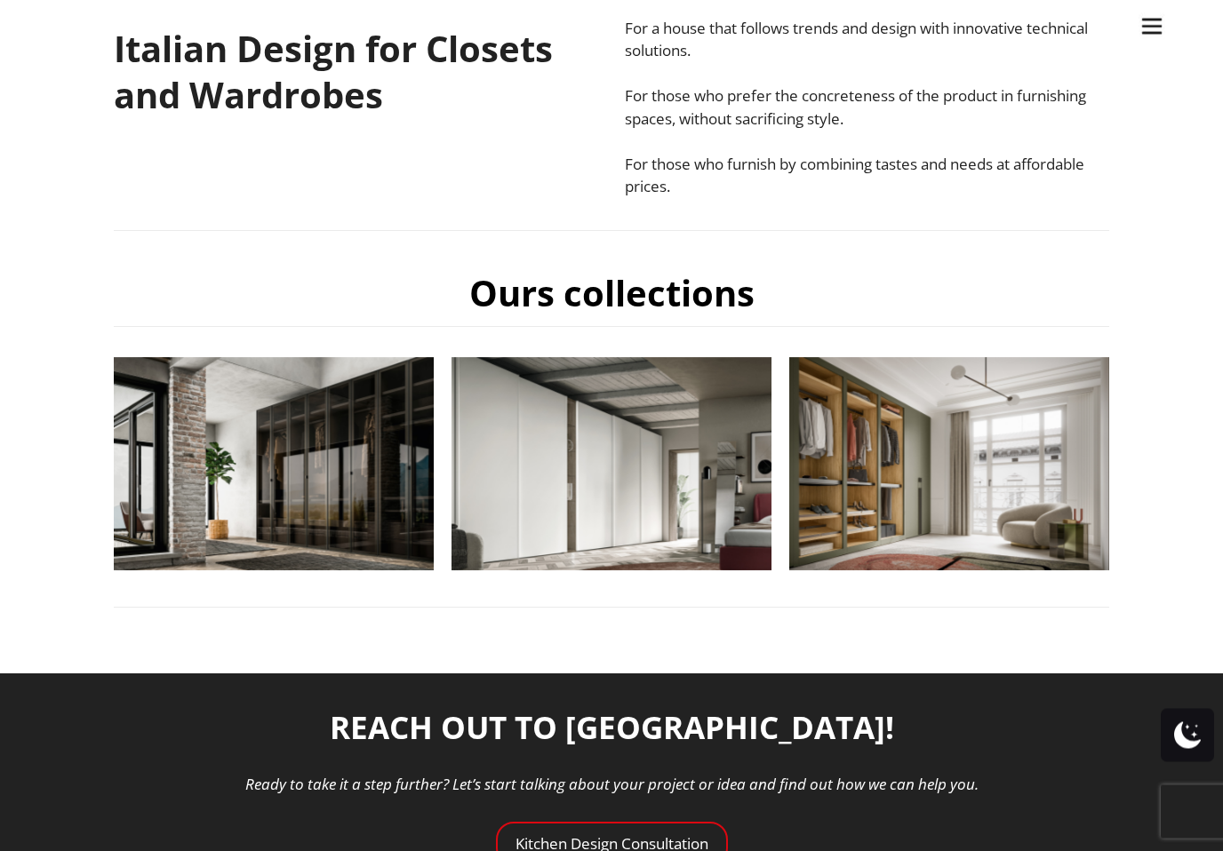
scroll to position [477, 0]
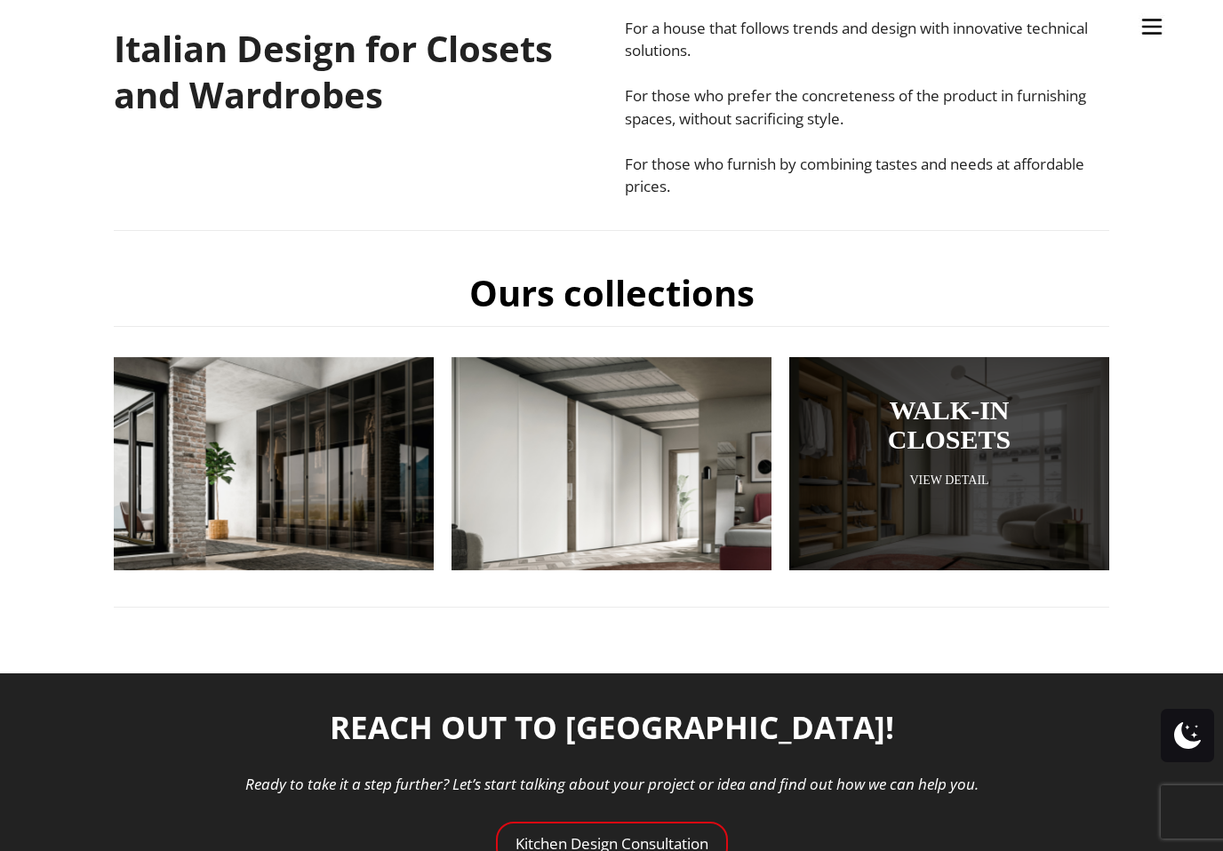
click at [964, 472] on link "View Detail" at bounding box center [948, 480] width 231 height 17
click at [955, 477] on link "View Detail" at bounding box center [948, 480] width 231 height 17
click at [958, 464] on div at bounding box center [949, 463] width 320 height 213
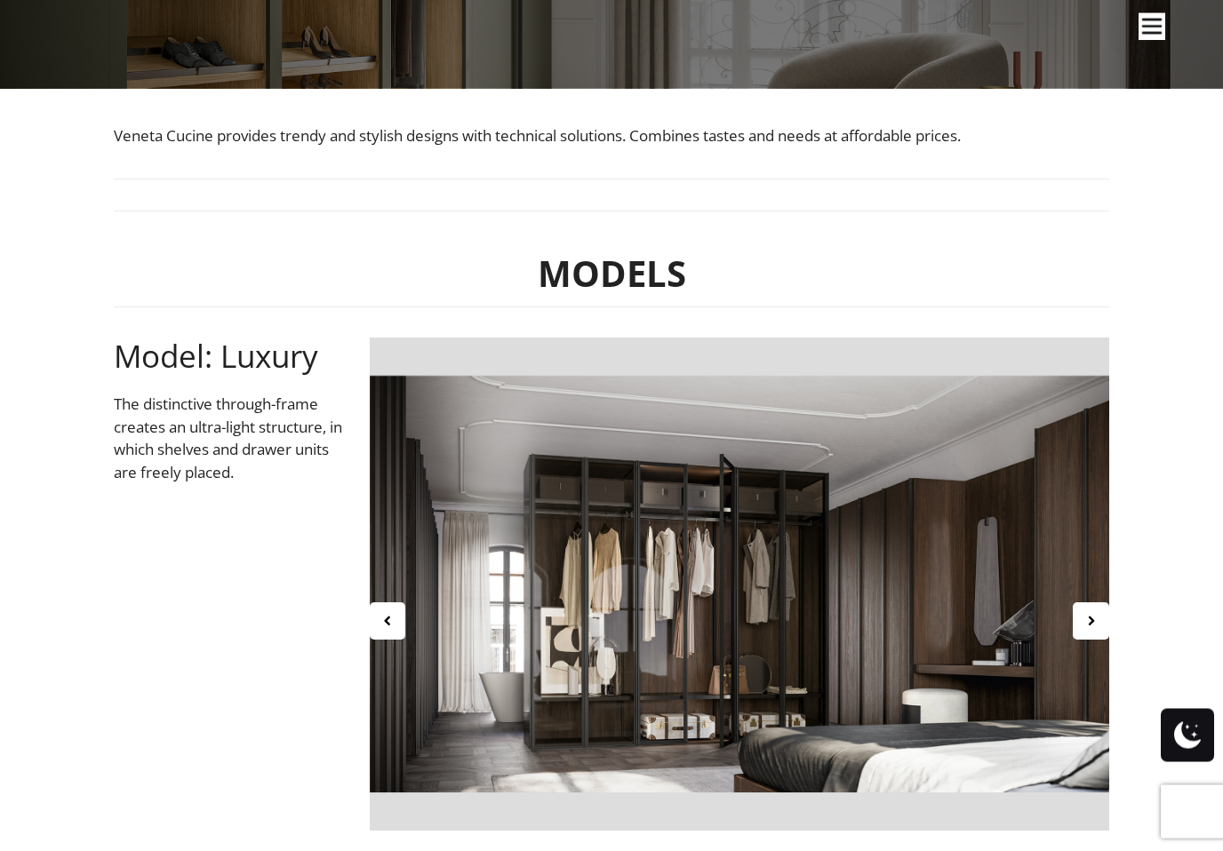
scroll to position [339, 0]
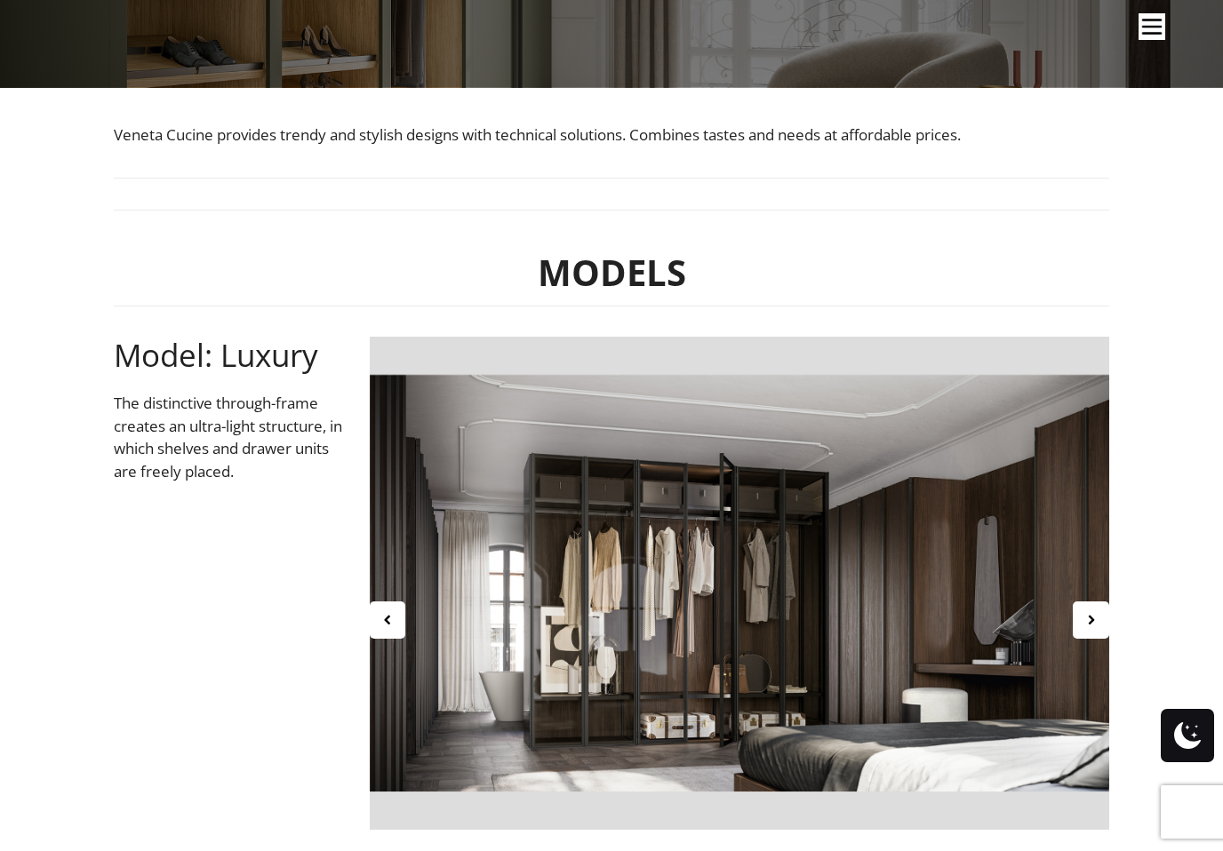
click at [1084, 626] on div at bounding box center [1090, 620] width 36 height 37
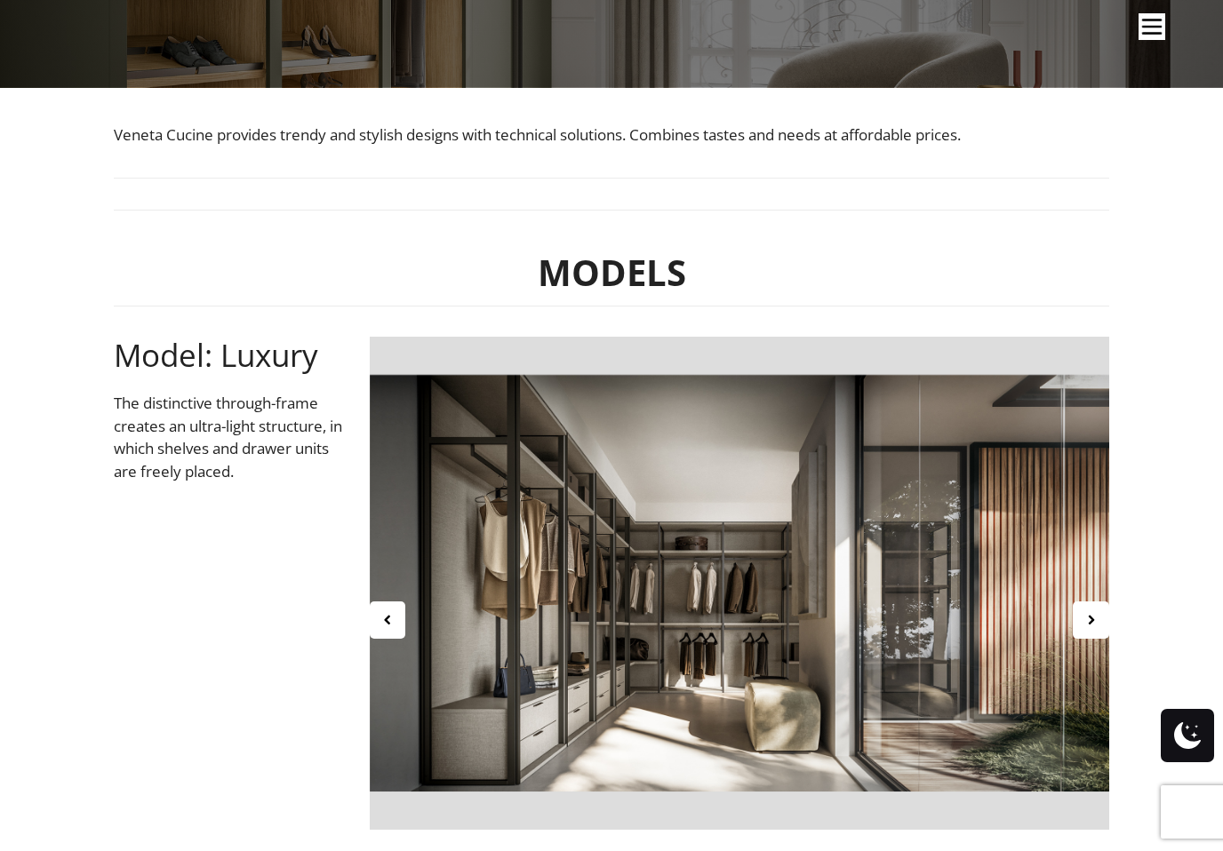
click at [1081, 632] on div at bounding box center [1090, 620] width 36 height 37
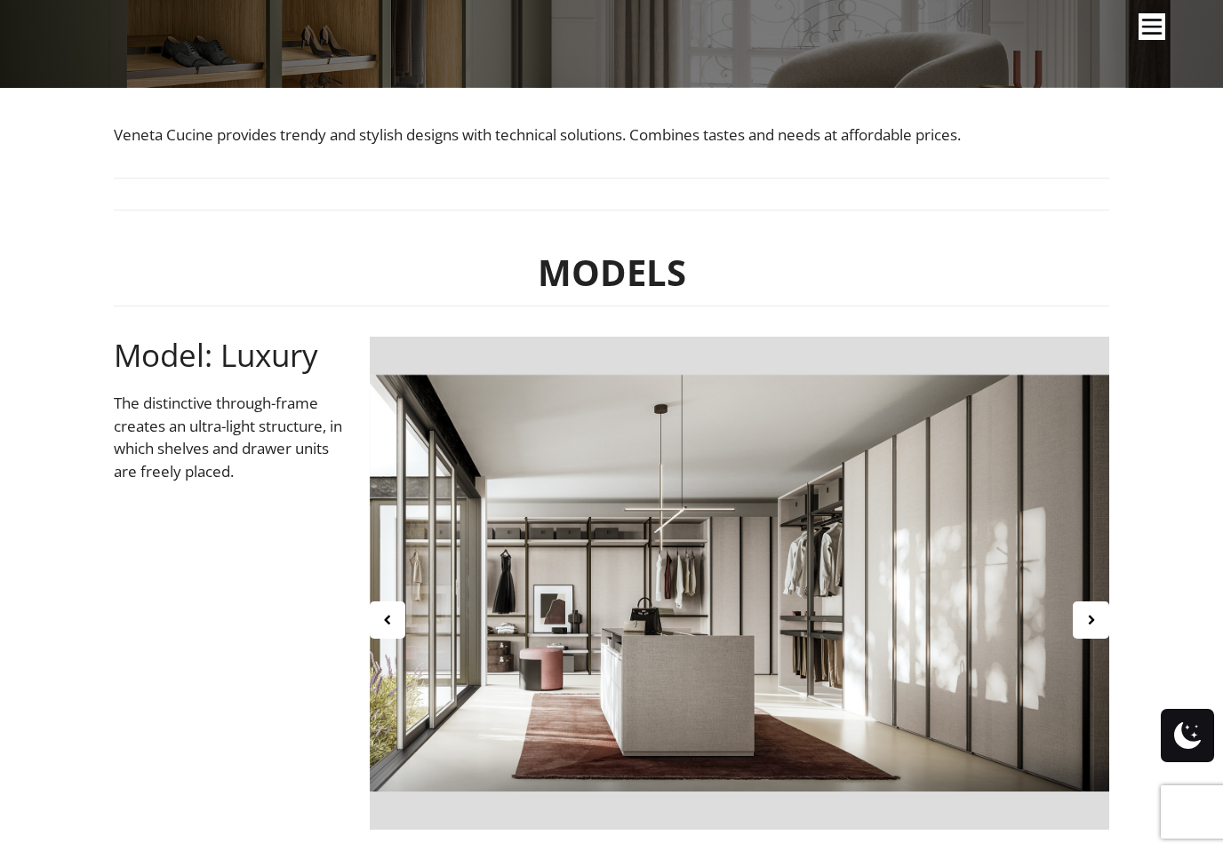
click at [1092, 631] on div at bounding box center [1090, 620] width 36 height 37
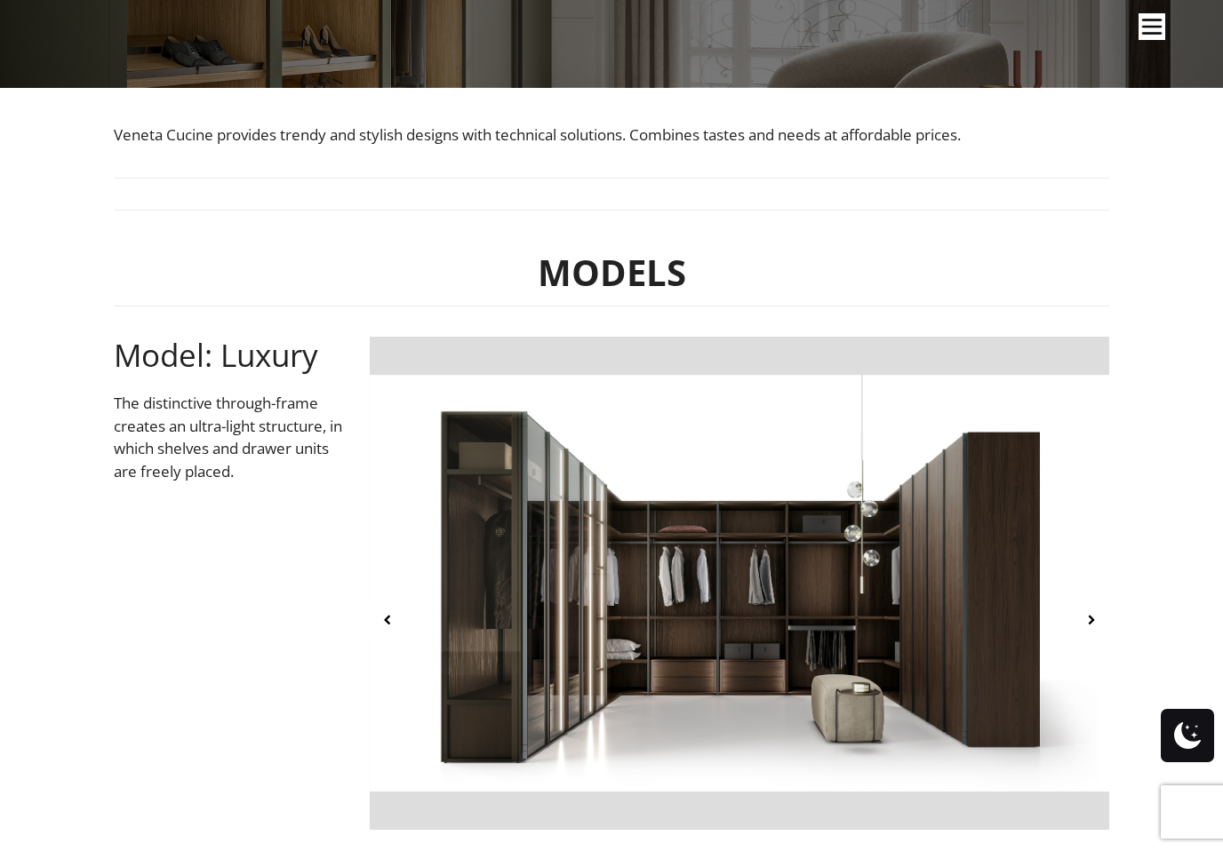
click at [1096, 625] on icon at bounding box center [1090, 619] width 15 height 15
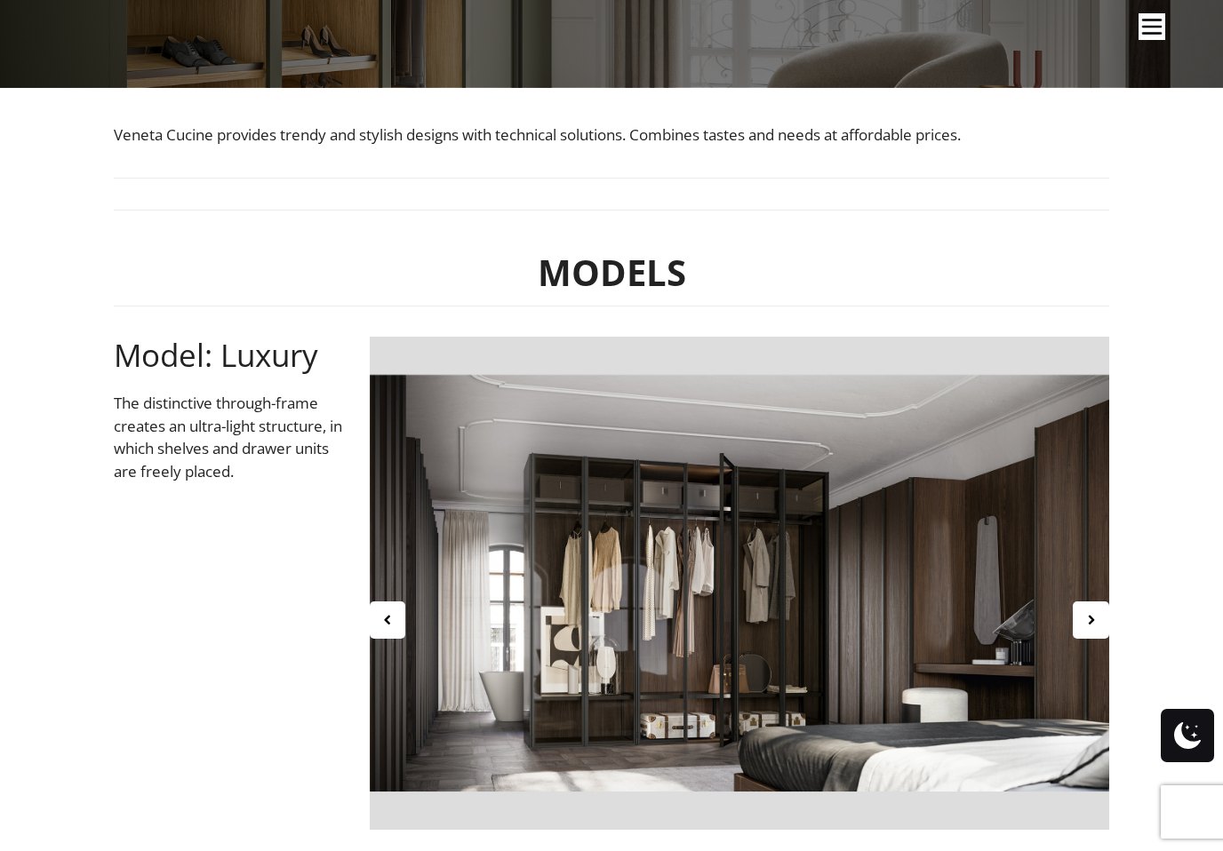
click at [1092, 625] on icon at bounding box center [1090, 619] width 15 height 15
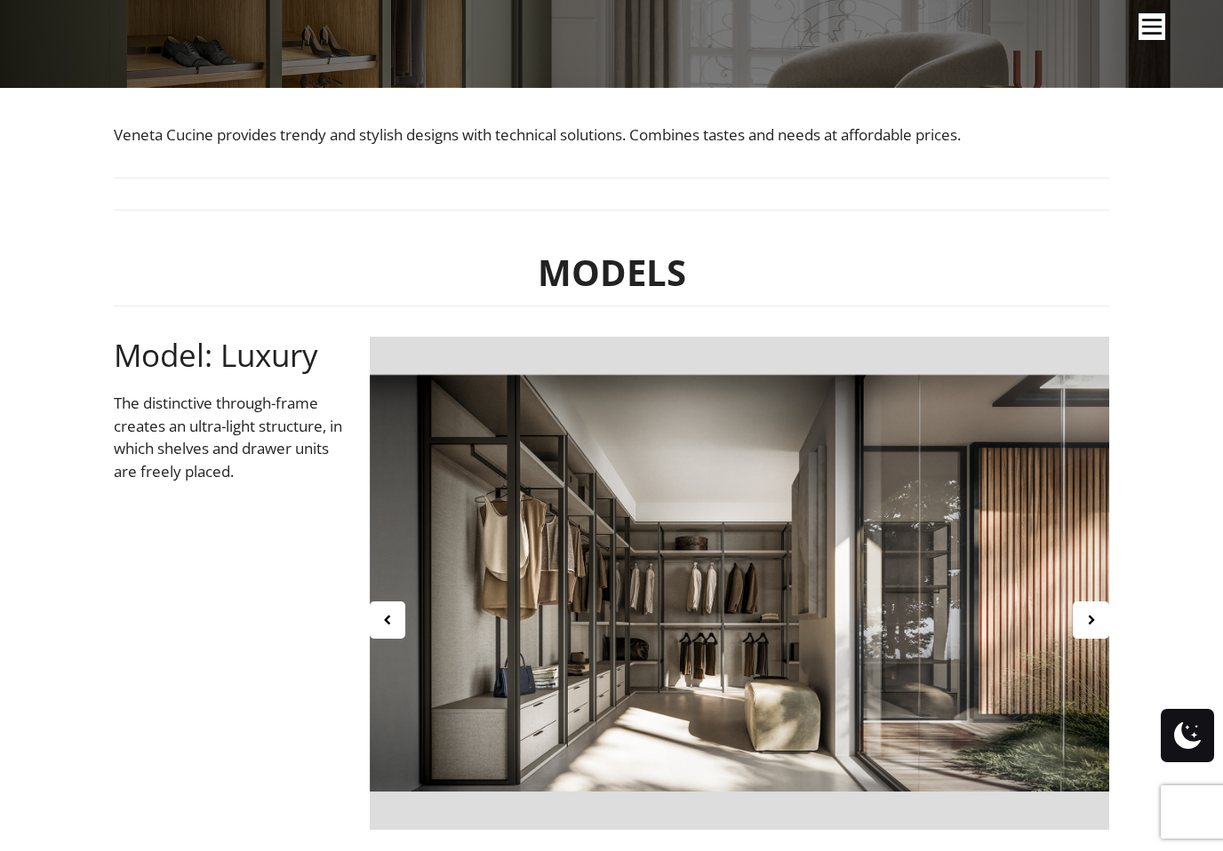
click at [383, 620] on icon at bounding box center [387, 619] width 15 height 15
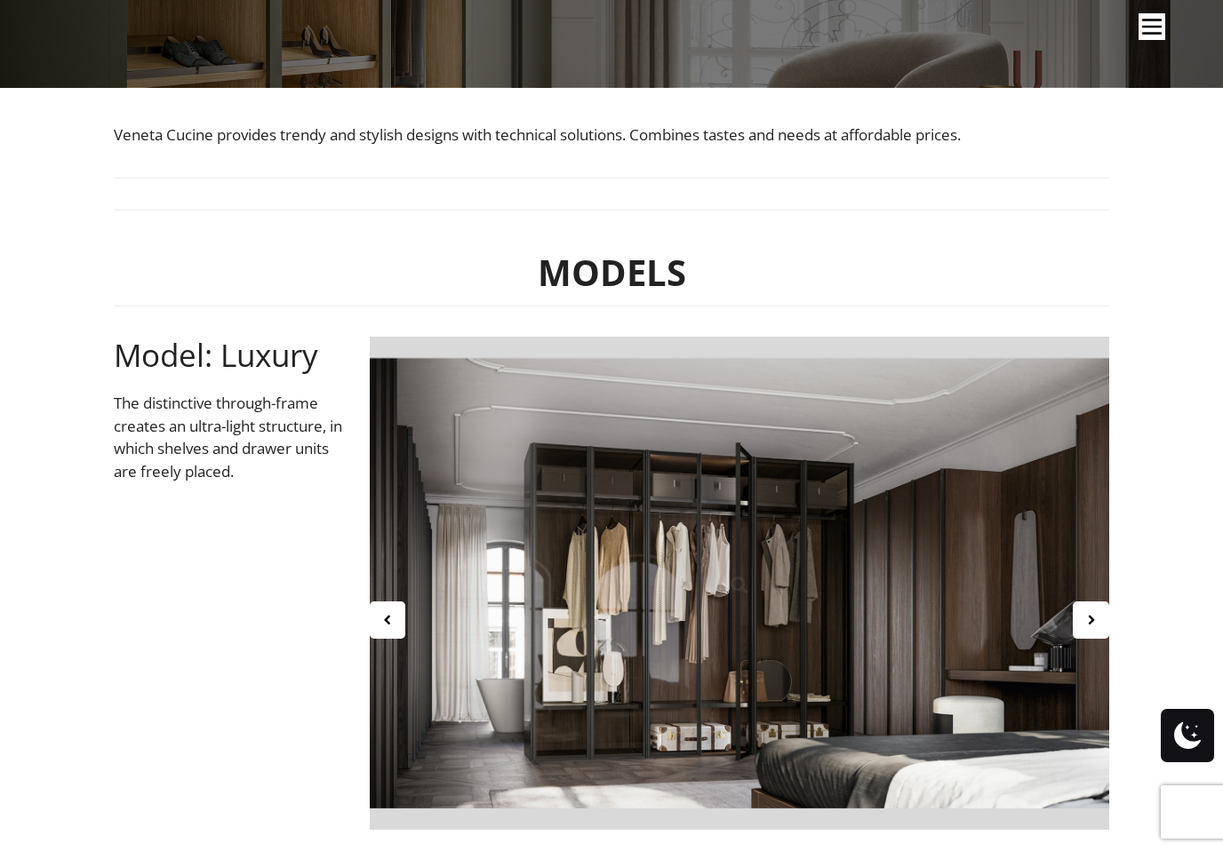
click at [1145, 21] on img "Site" at bounding box center [1151, 26] width 27 height 27
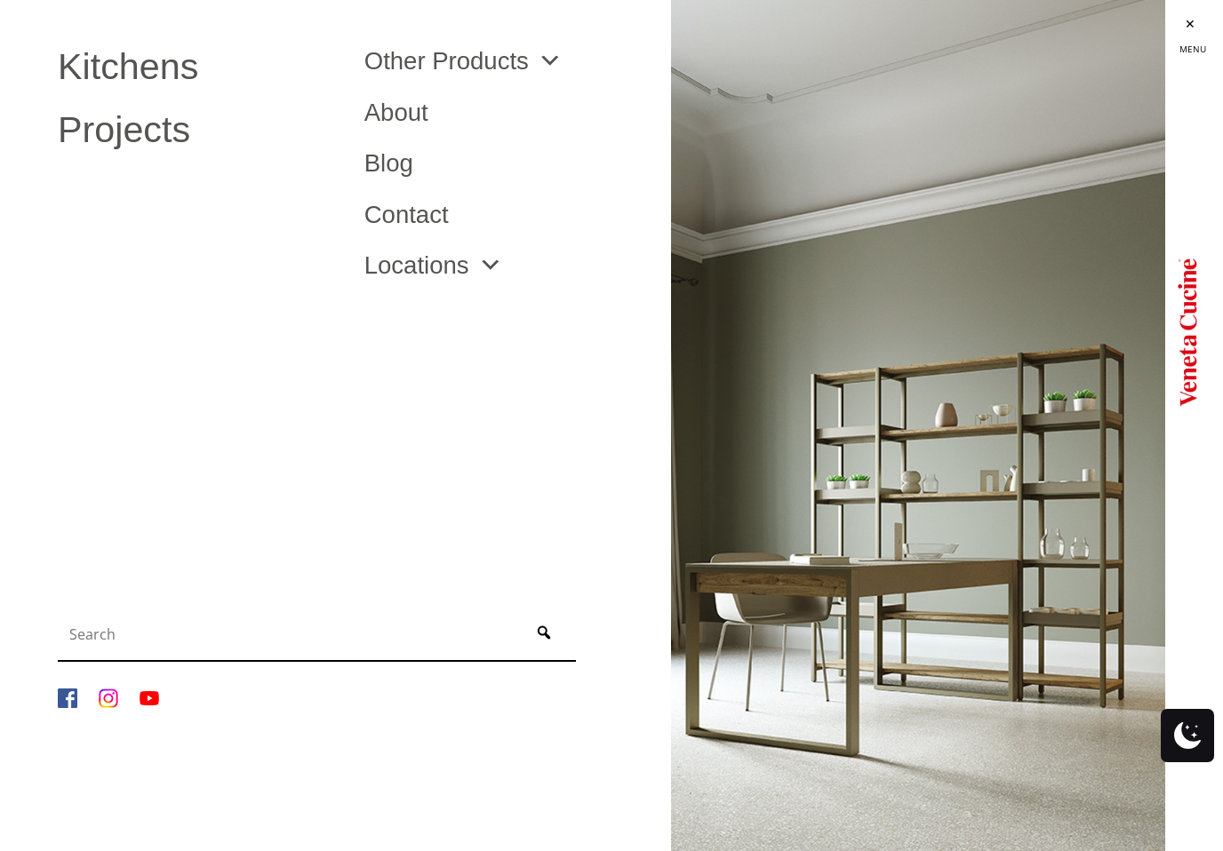
click at [405, 105] on link "About" at bounding box center [504, 112] width 280 height 25
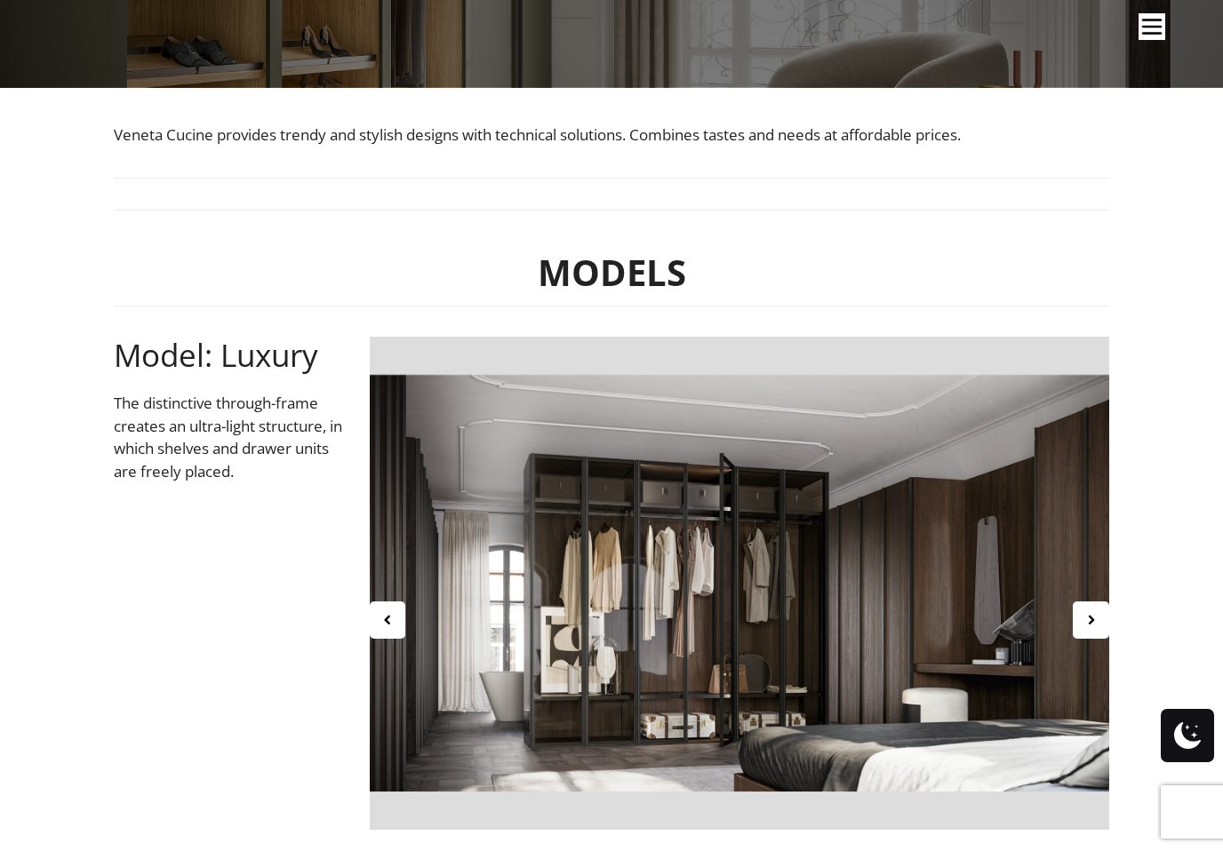
scroll to position [0, 0]
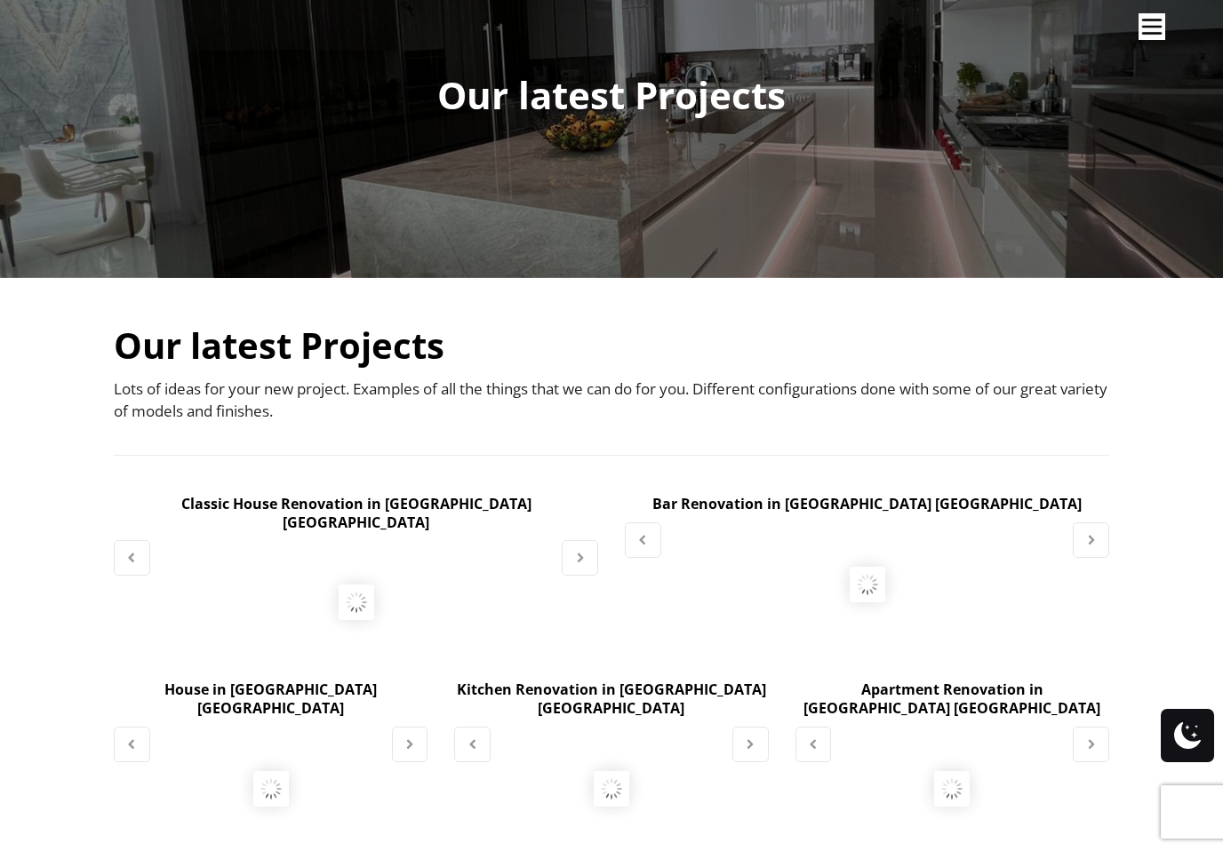
scroll to position [148, 0]
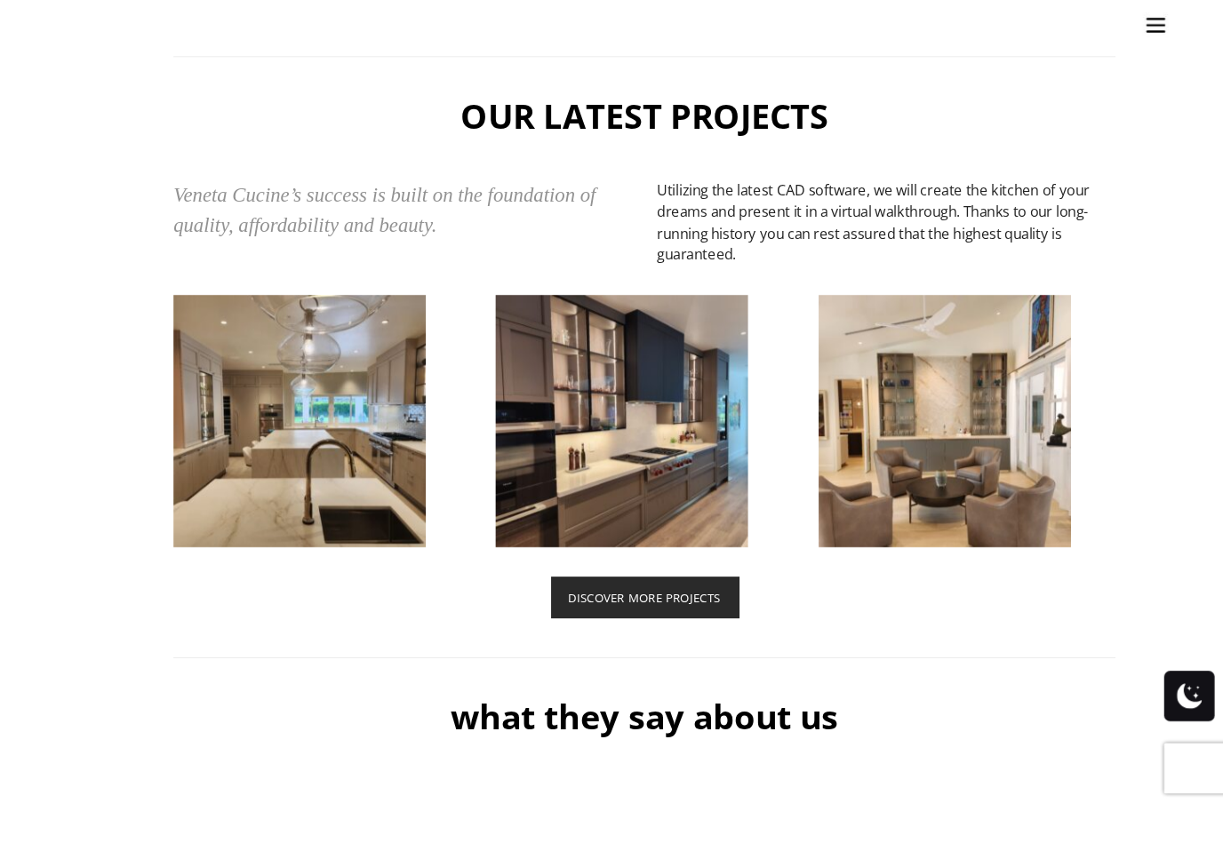
scroll to position [4109, 0]
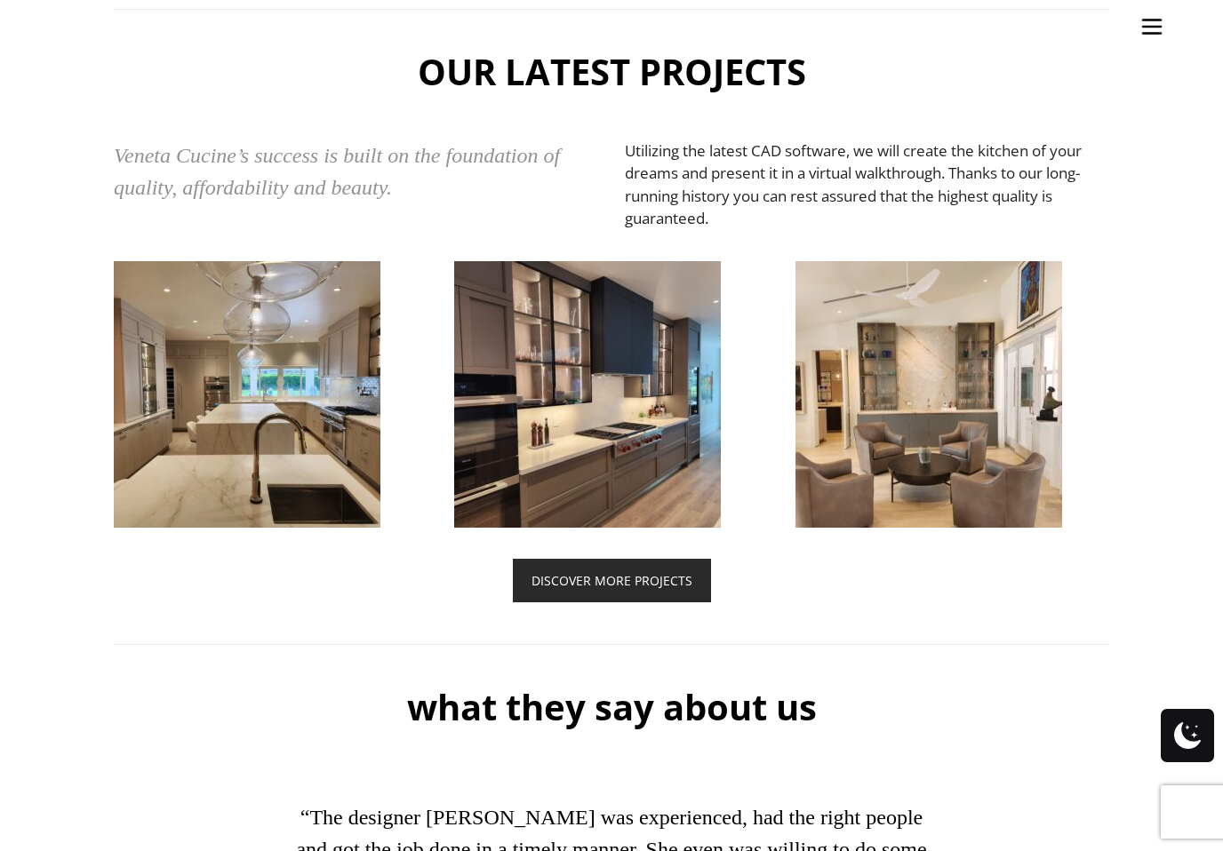
click at [1157, 30] on img "Site" at bounding box center [1151, 26] width 27 height 27
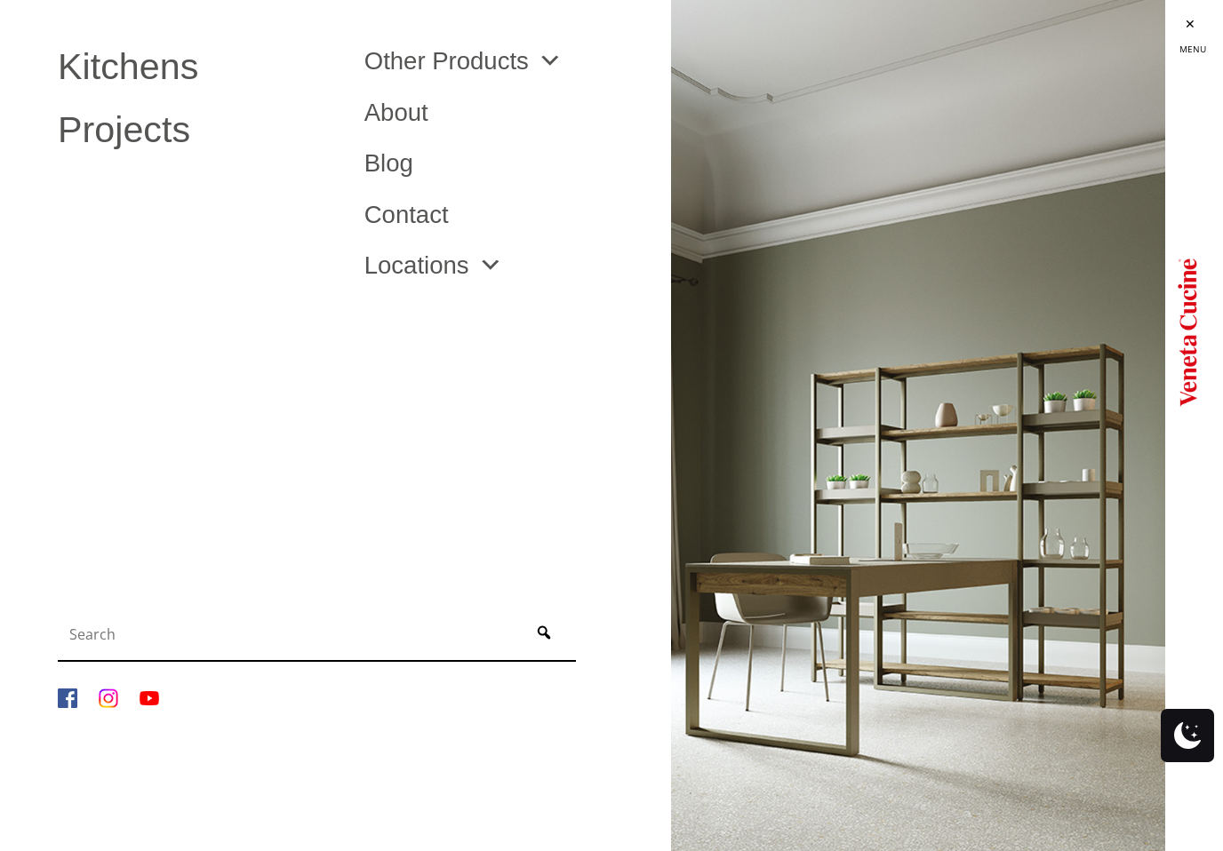
click at [398, 124] on link "About" at bounding box center [504, 112] width 280 height 25
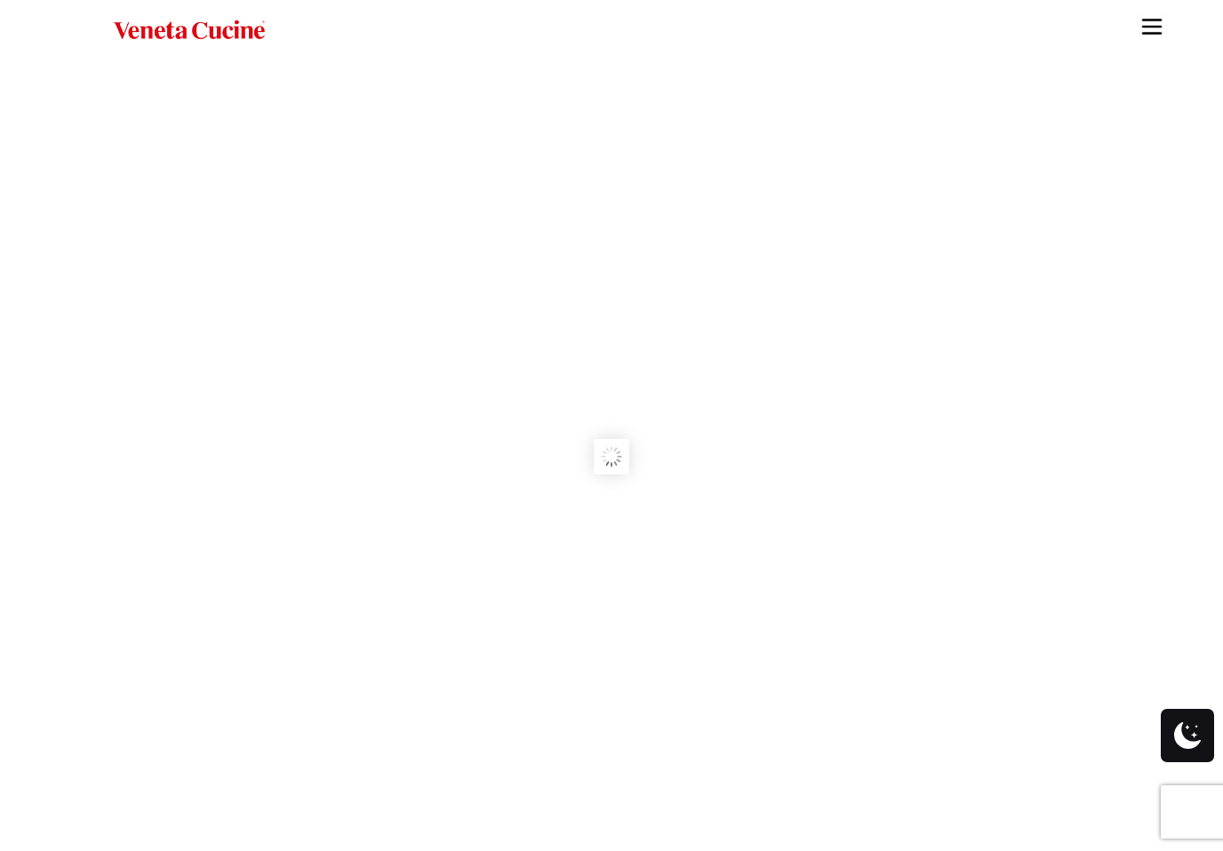
scroll to position [4031, 0]
